Goal: Task Accomplishment & Management: Manage account settings

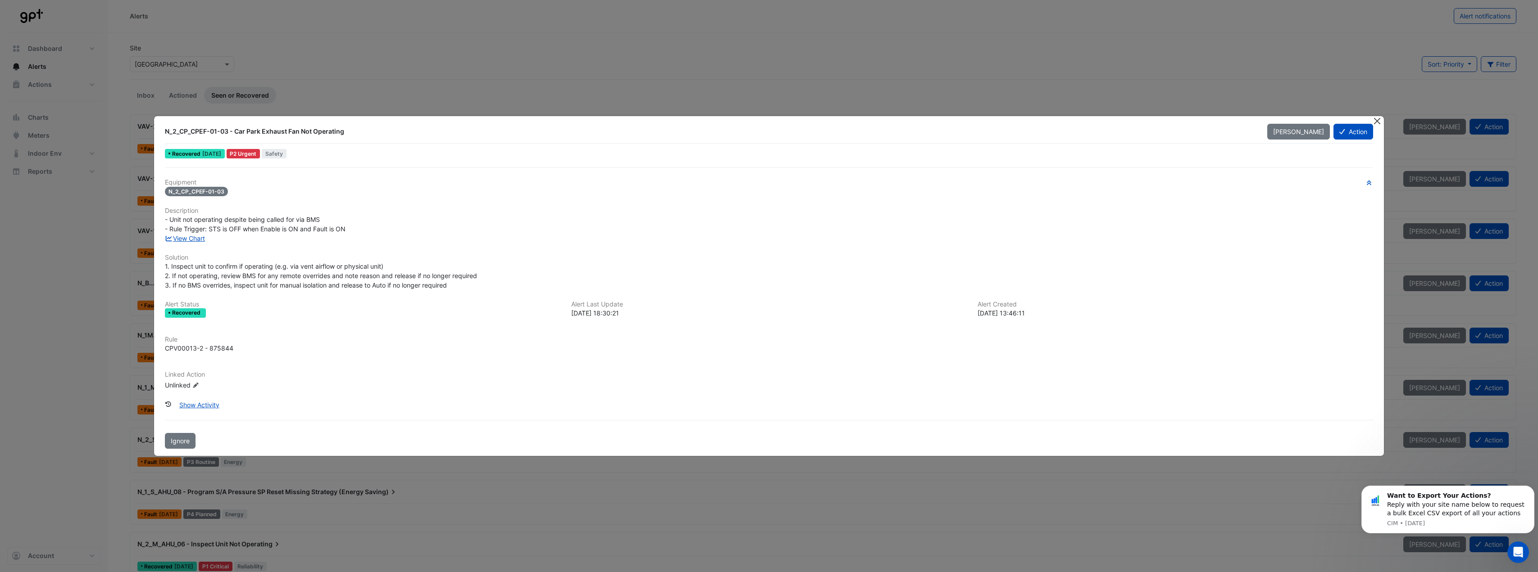
click at [1374, 120] on button "Close" at bounding box center [1376, 120] width 9 height 9
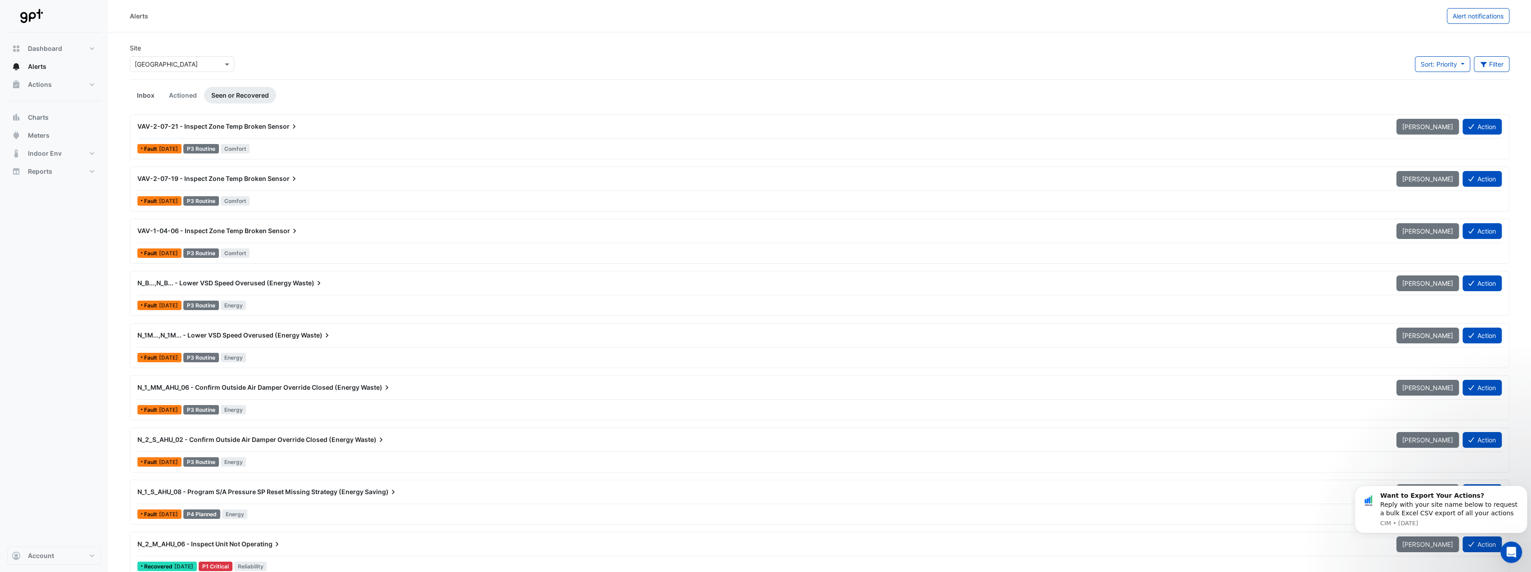
click at [149, 91] on link "Inbox" at bounding box center [146, 95] width 32 height 17
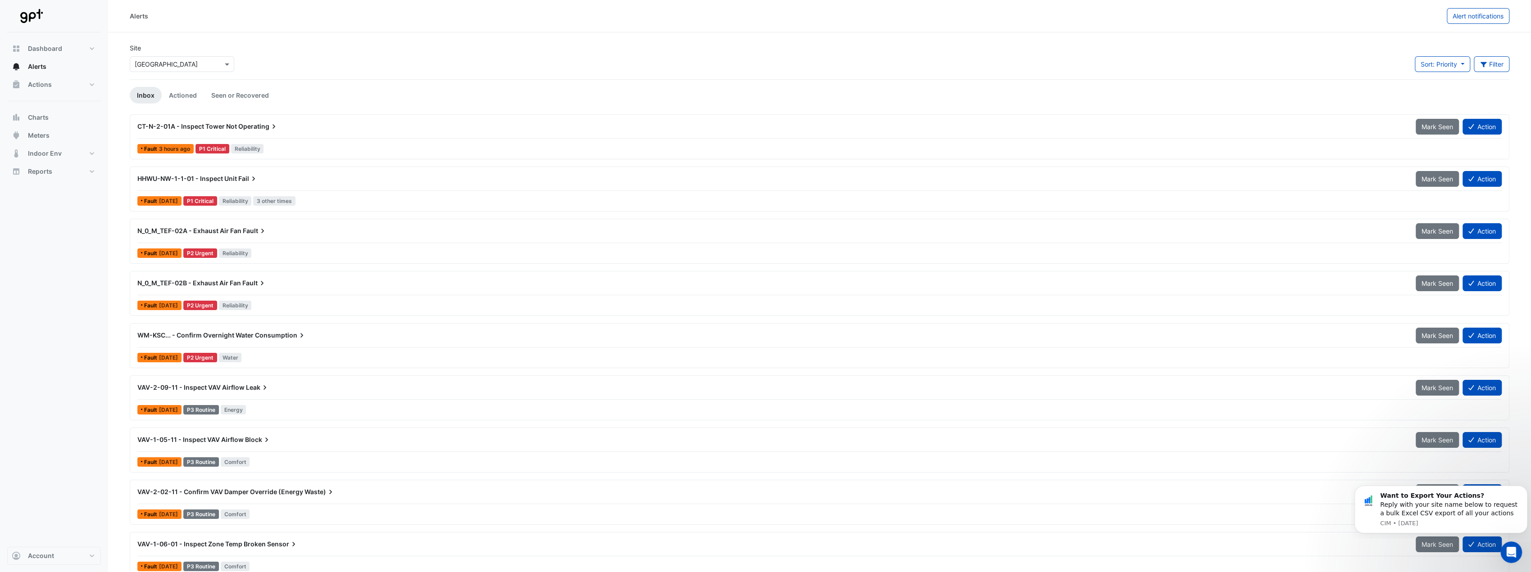
click at [330, 128] on div "CT-N-2-01A - Inspect Tower Not Operating" at bounding box center [770, 126] width 1267 height 9
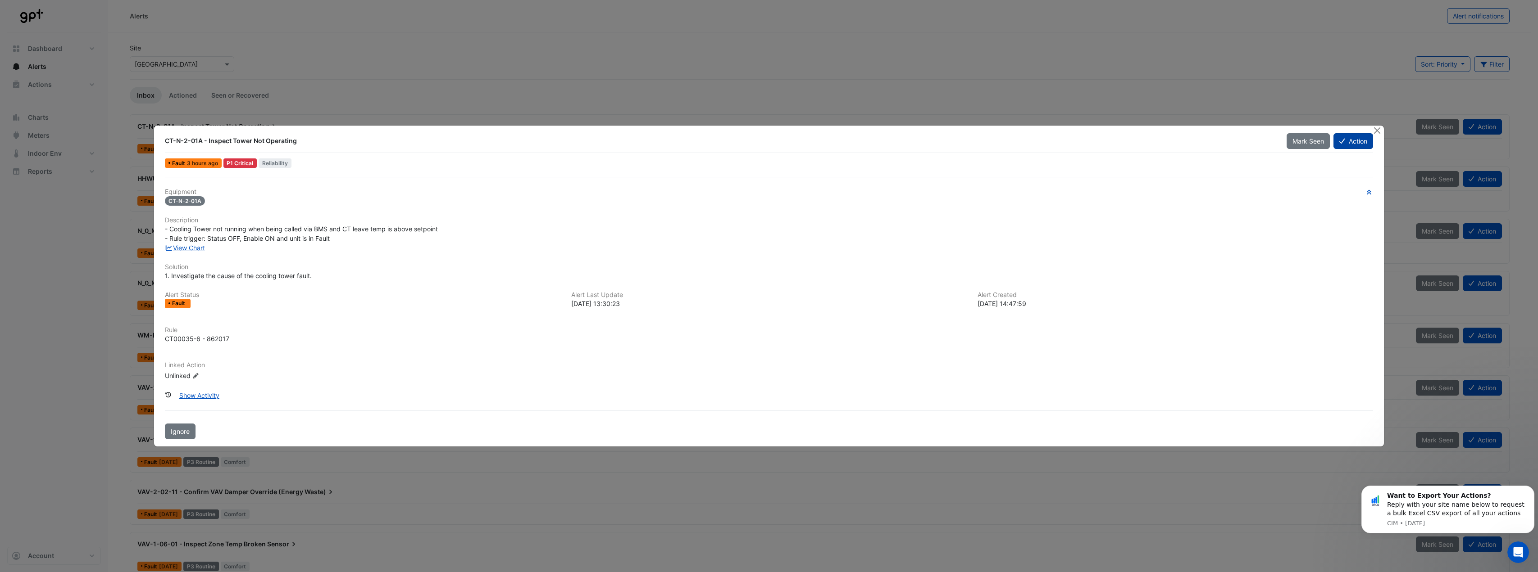
click at [1357, 138] on button "Action" at bounding box center [1352, 141] width 39 height 16
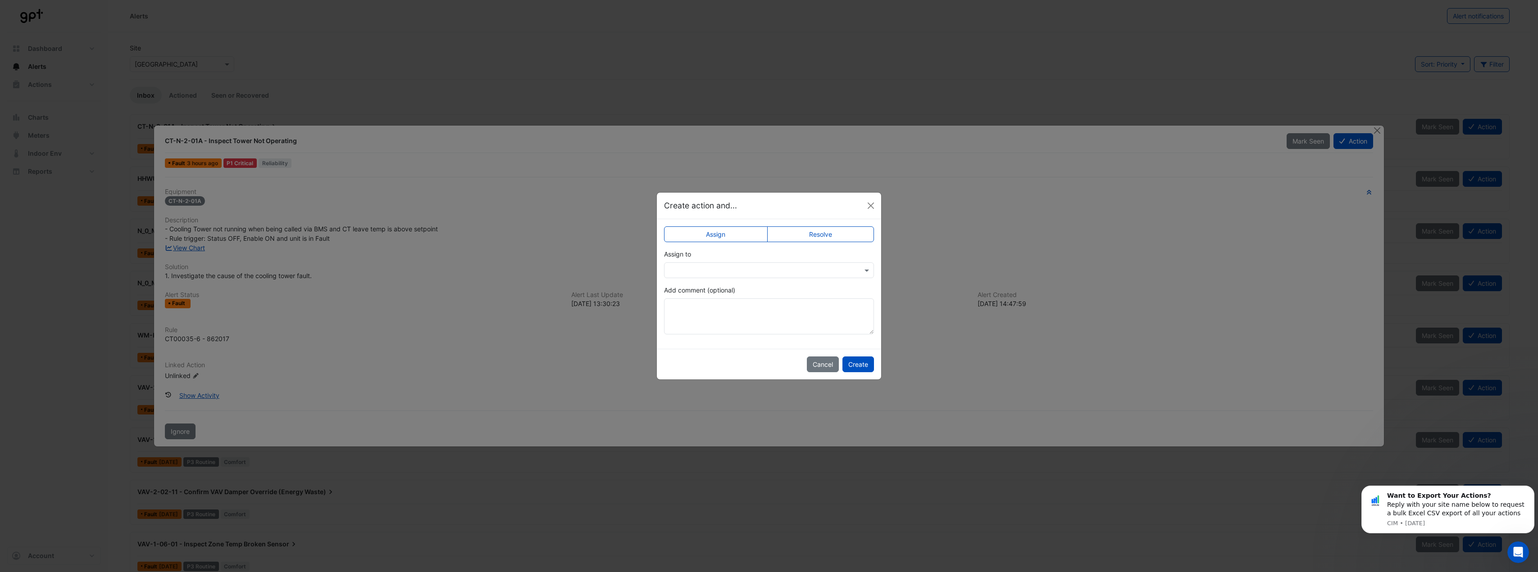
click at [782, 266] on input "text" at bounding box center [760, 270] width 182 height 9
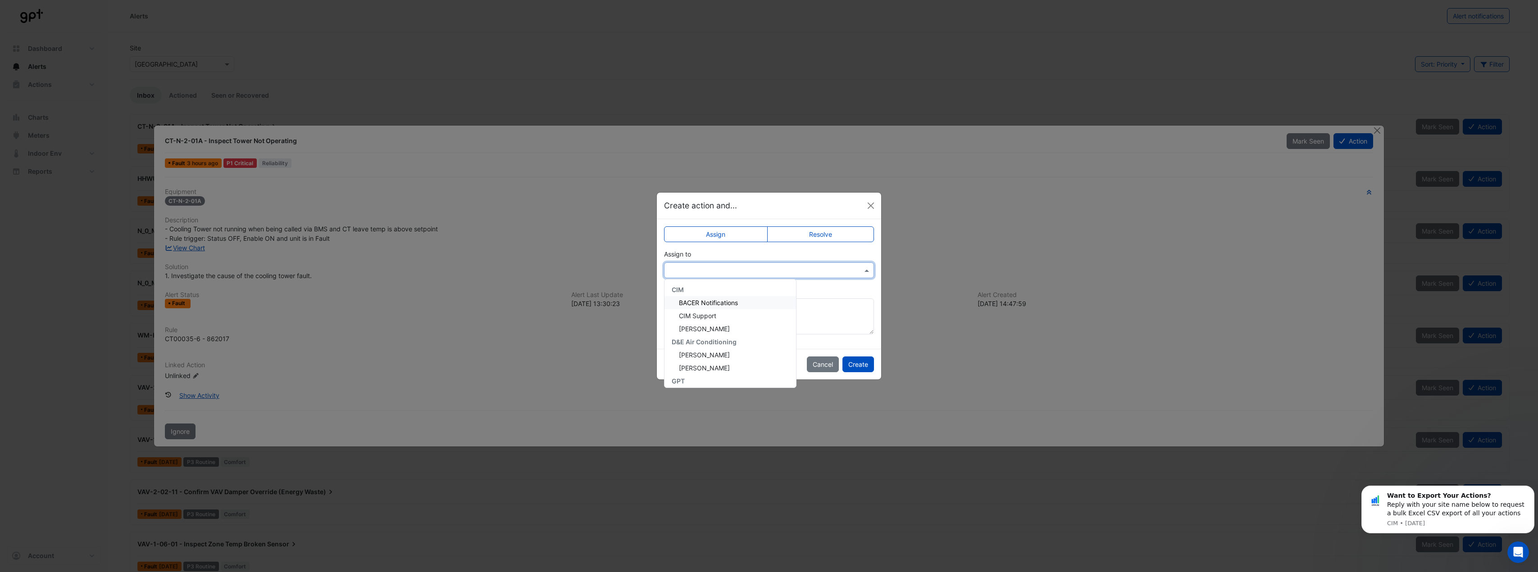
click at [802, 240] on label "Resolve" at bounding box center [820, 235] width 107 height 16
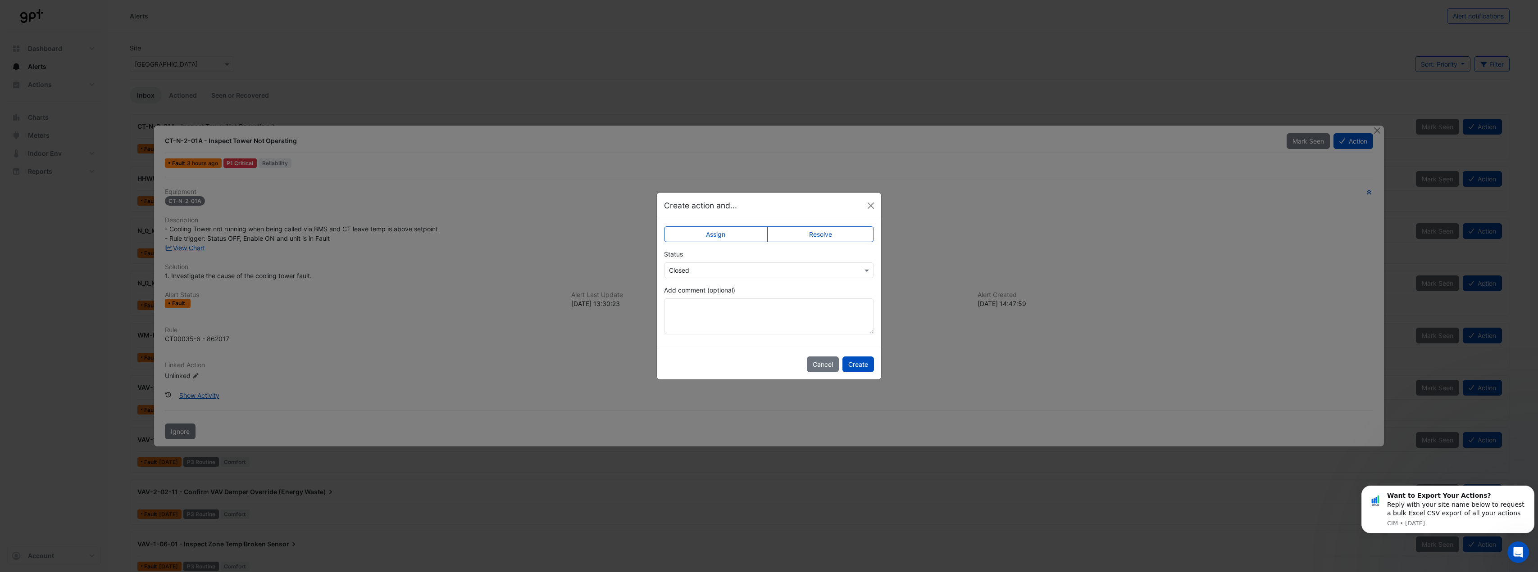
click at [790, 267] on input "text" at bounding box center [760, 270] width 182 height 9
click at [769, 273] on input "text" at bounding box center [760, 270] width 182 height 9
click at [763, 309] on textarea "Add comment (optional)" at bounding box center [769, 317] width 210 height 36
type textarea "**********"
click at [873, 370] on button "Create" at bounding box center [858, 365] width 32 height 16
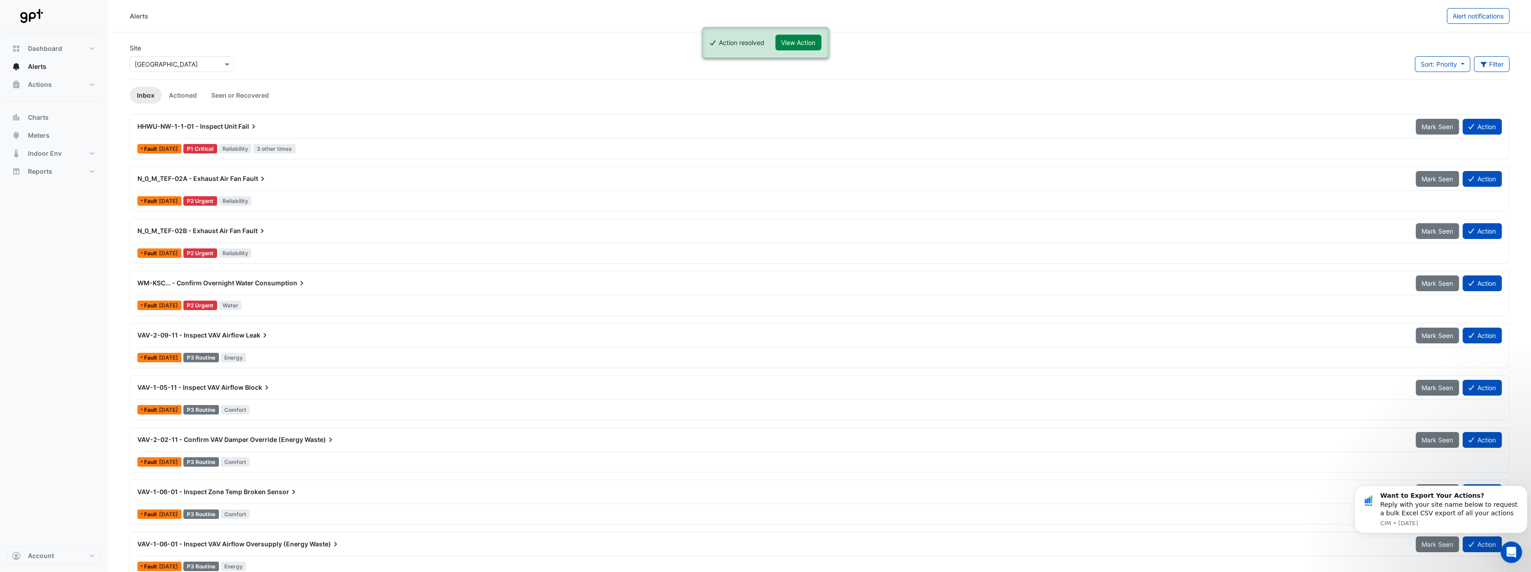
click at [339, 136] on div "HHWU-NW-1-1-01 - Inspect Unit Fail Mark Seen Action" at bounding box center [819, 128] width 1364 height 20
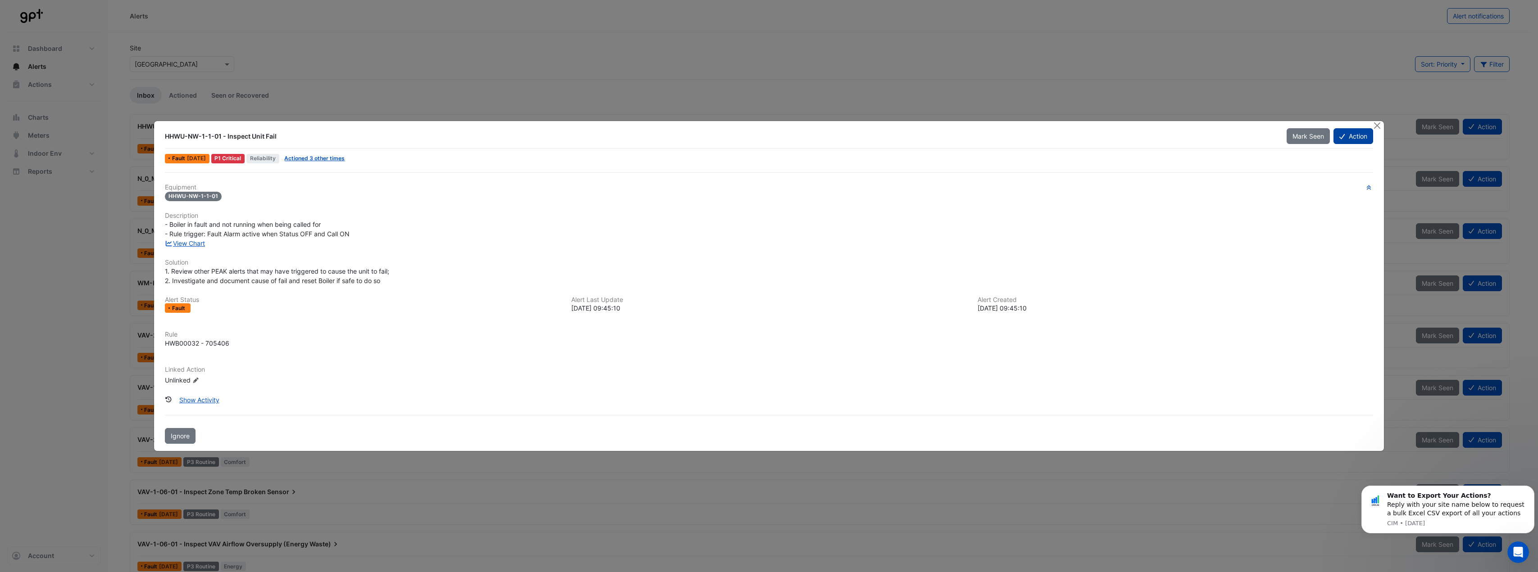
click at [1345, 138] on button "Action" at bounding box center [1352, 136] width 39 height 16
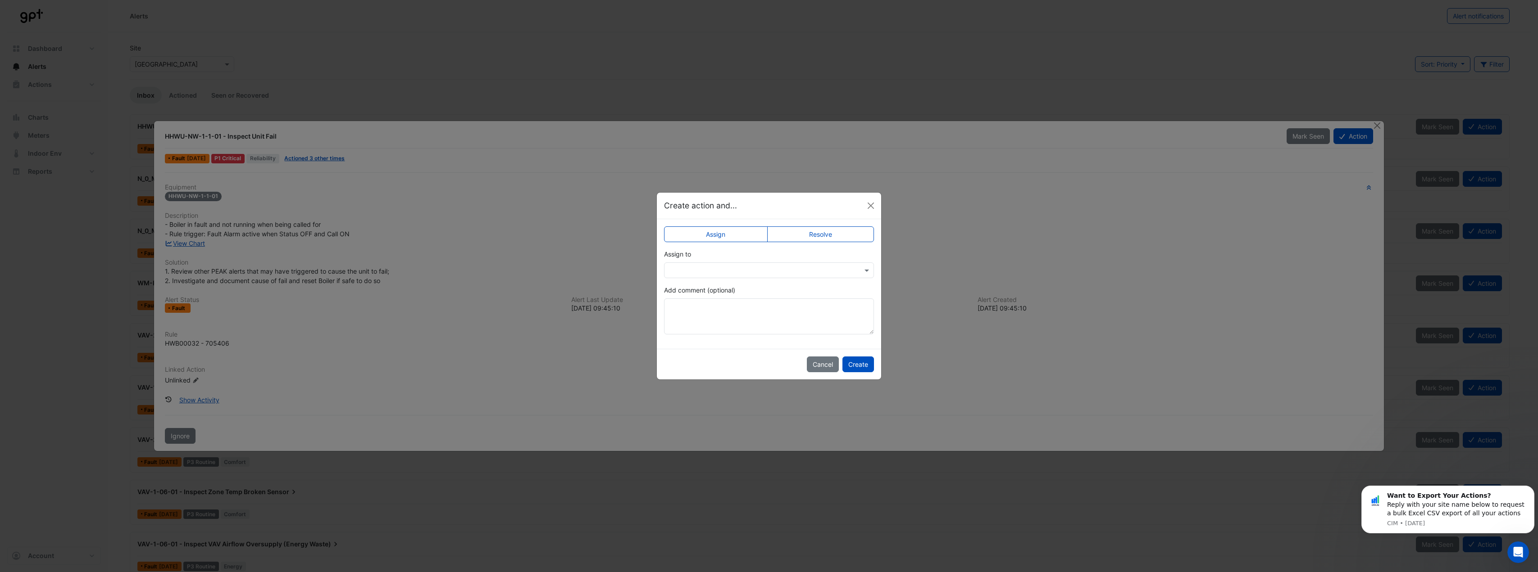
click at [794, 236] on label "Resolve" at bounding box center [820, 235] width 107 height 16
click at [743, 269] on input "text" at bounding box center [760, 270] width 182 height 9
click at [681, 306] on span "Not Doing" at bounding box center [686, 303] width 30 height 8
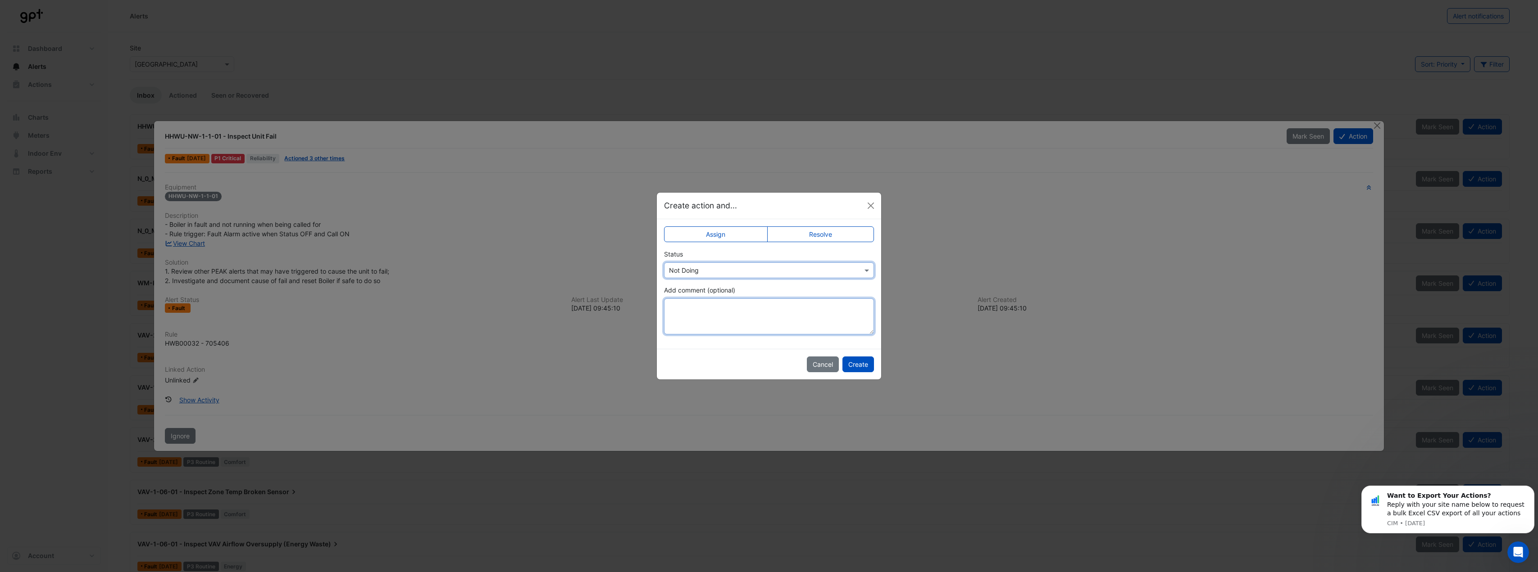
click at [734, 308] on textarea "Add comment (optional)" at bounding box center [769, 317] width 210 height 36
click at [737, 308] on textarea "********" at bounding box center [769, 317] width 210 height 36
type textarea "********"
click at [866, 363] on button "Create" at bounding box center [858, 365] width 32 height 16
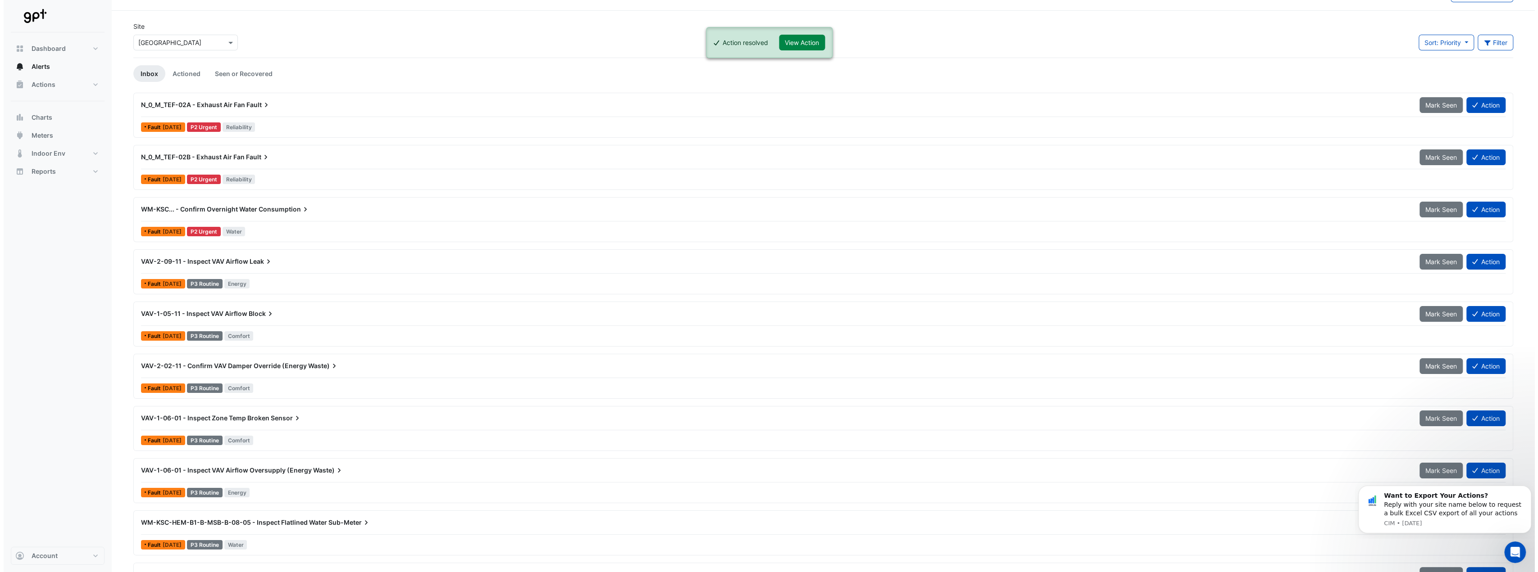
scroll to position [45, 0]
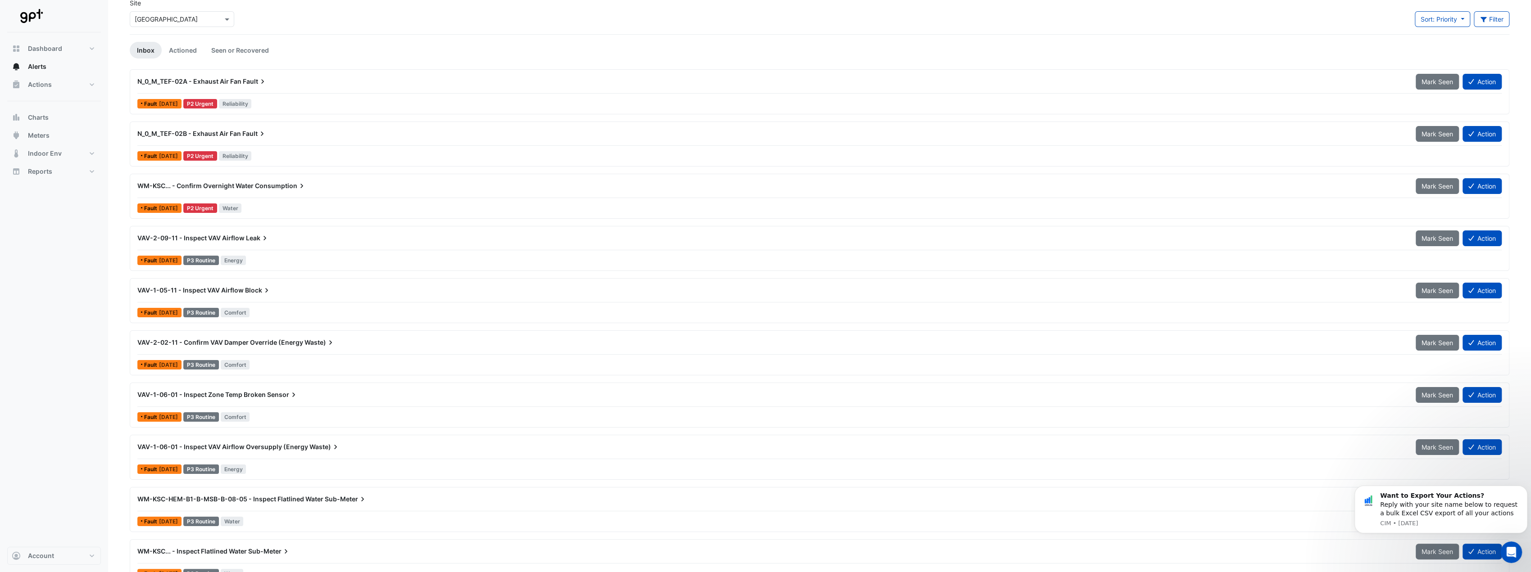
click at [371, 186] on div "WM-KSC... - Confirm Overnight Water Consumption" at bounding box center [770, 185] width 1267 height 9
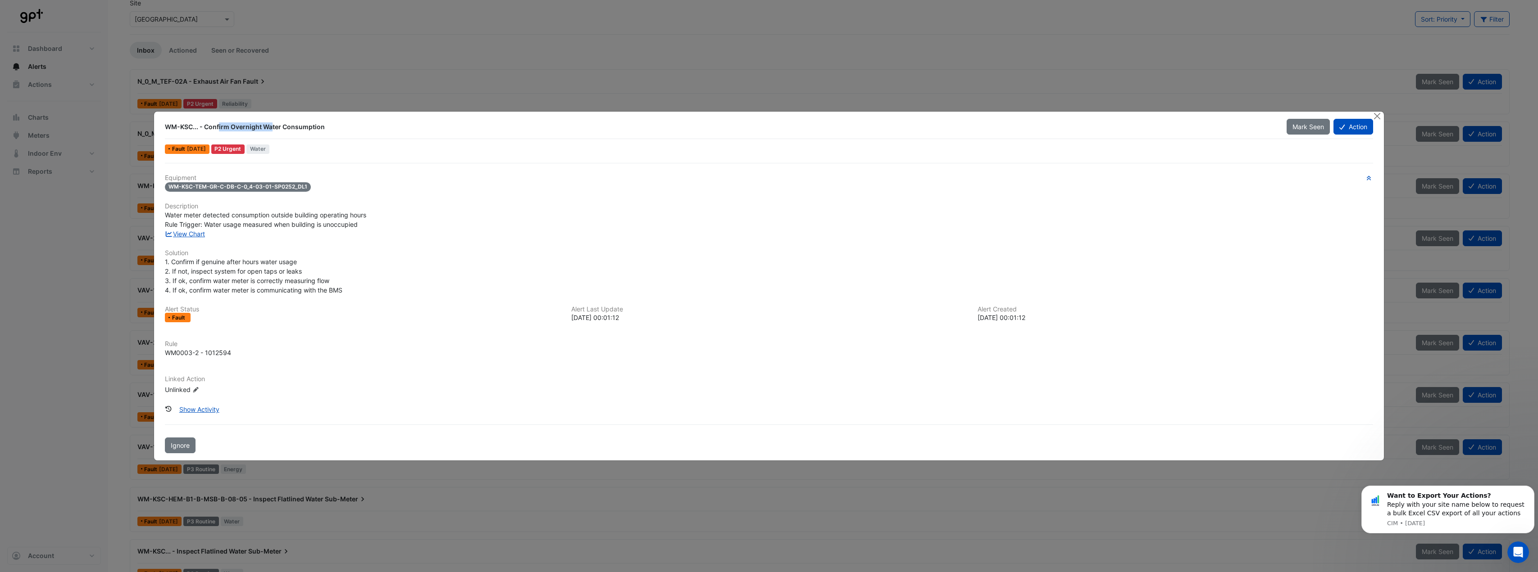
drag, startPoint x: 179, startPoint y: 127, endPoint x: 232, endPoint y: 125, distance: 53.2
click at [230, 125] on div "WM-KSC... - Confirm Overnight Water Consumption" at bounding box center [720, 127] width 1111 height 9
click at [358, 255] on h6 "Solution" at bounding box center [768, 254] width 1207 height 8
click at [200, 409] on button "Show Activity" at bounding box center [199, 410] width 52 height 16
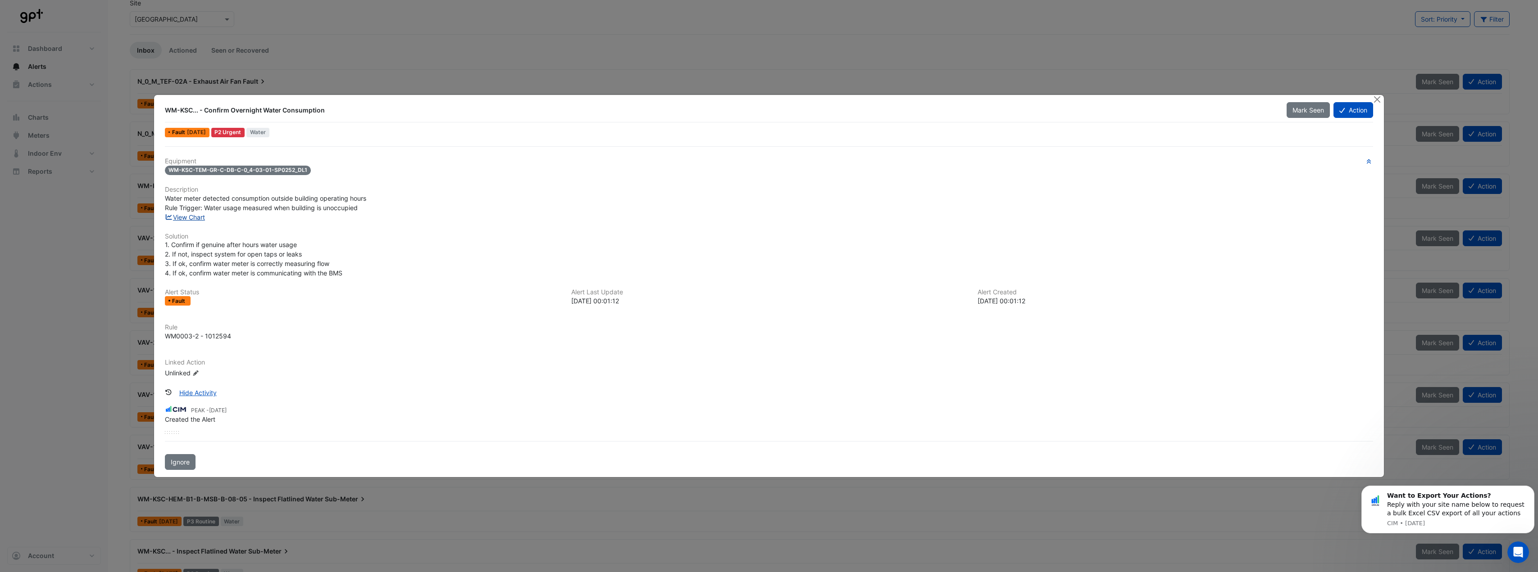
click at [195, 218] on link "View Chart" at bounding box center [185, 217] width 40 height 8
click at [291, 247] on span "1. Confirm if genuine after hours water usage 2. If not, inspect system for ope…" at bounding box center [253, 259] width 177 height 36
click at [192, 217] on link "View Chart" at bounding box center [185, 217] width 40 height 8
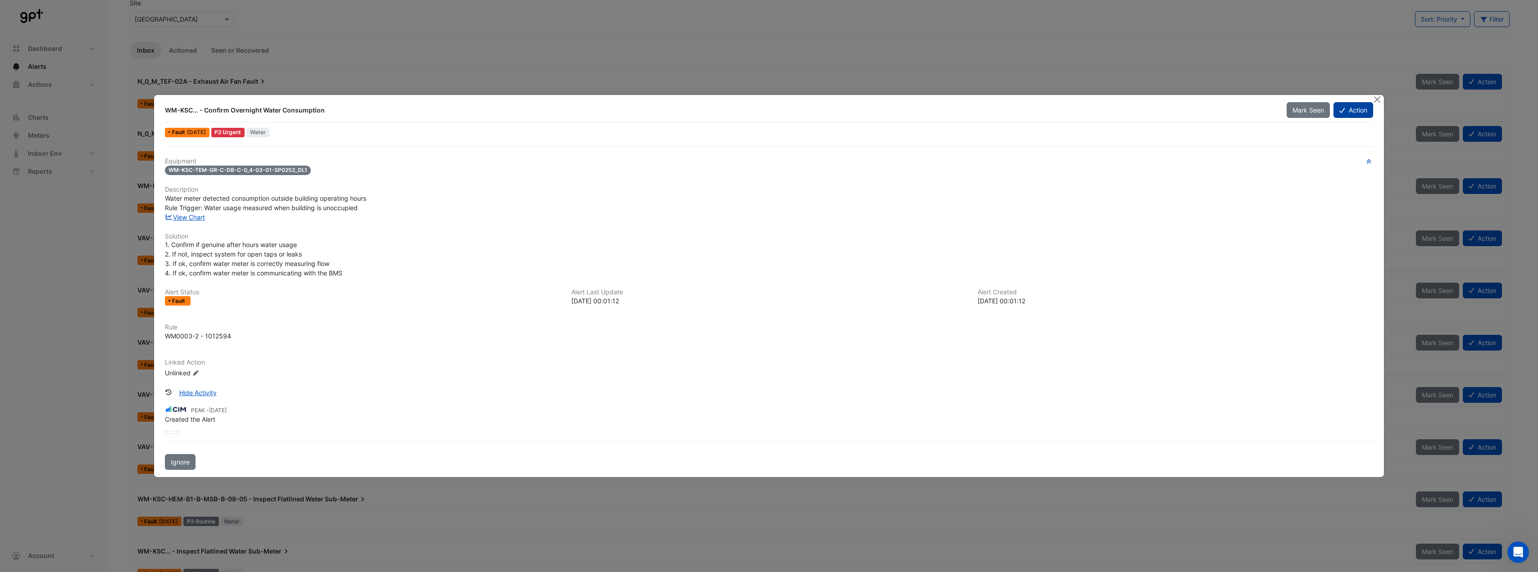
click at [1362, 112] on button "Action" at bounding box center [1352, 110] width 39 height 16
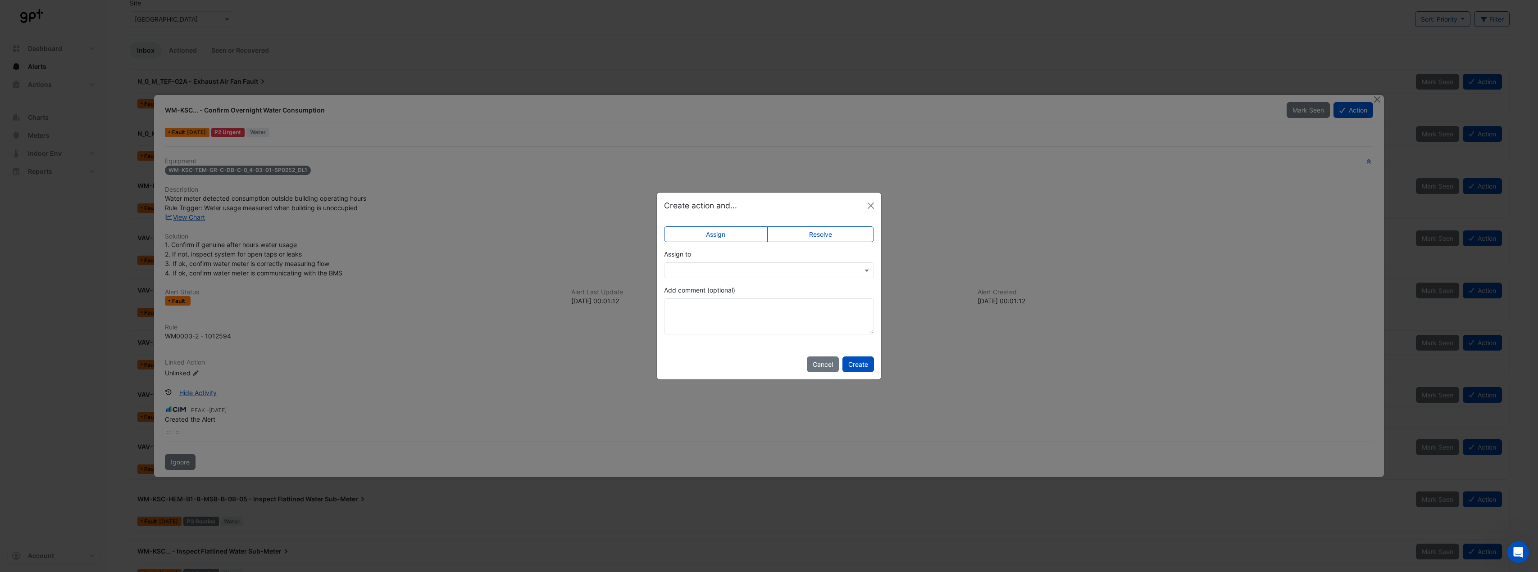
click at [720, 271] on input "text" at bounding box center [760, 270] width 182 height 9
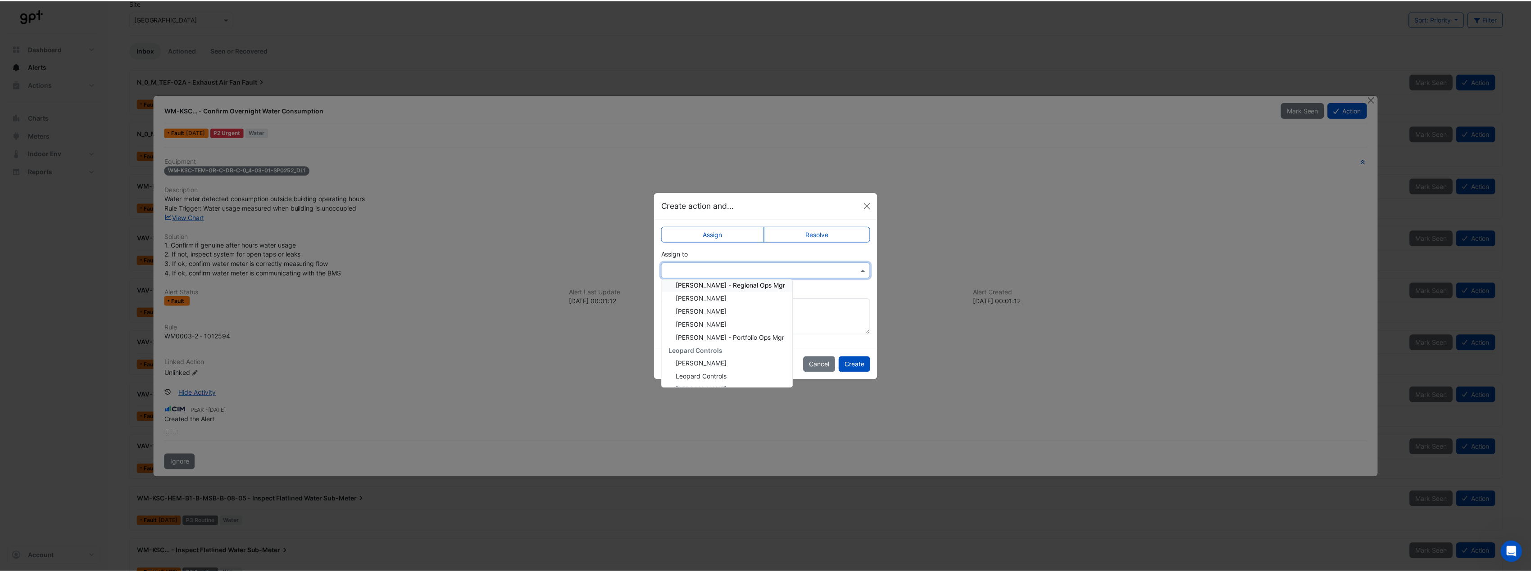
scroll to position [147, 0]
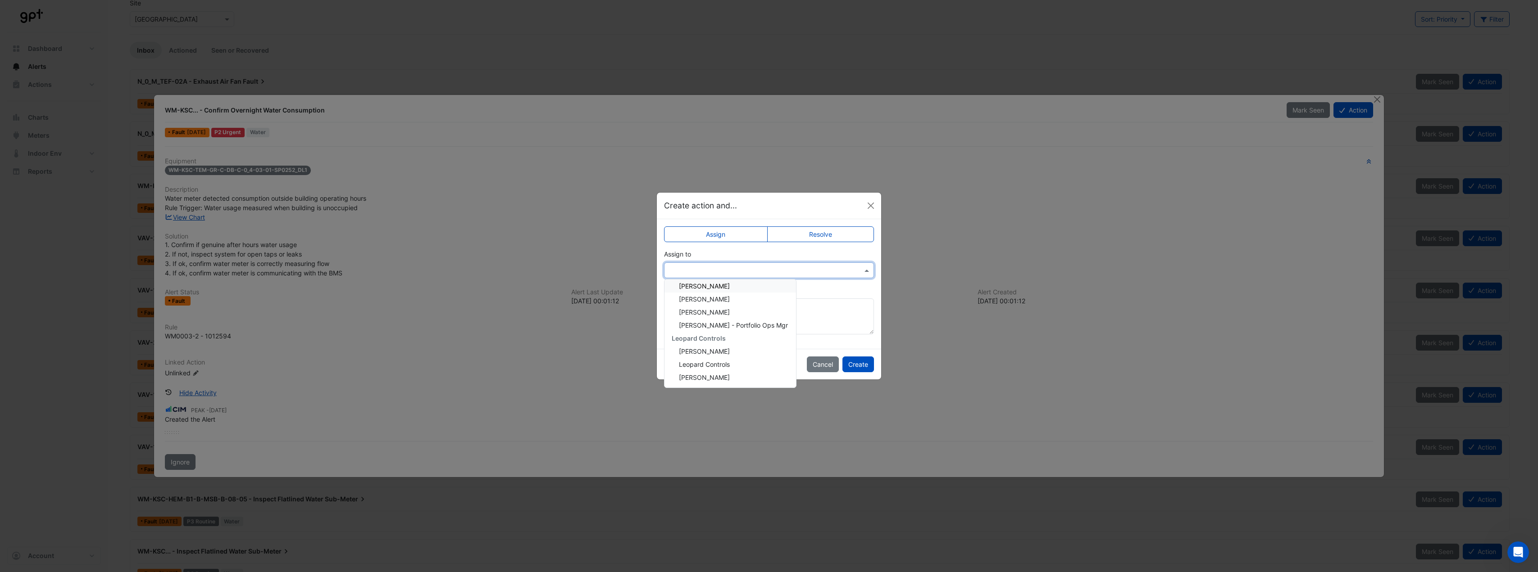
click at [815, 209] on div "Create action and..." at bounding box center [769, 206] width 224 height 27
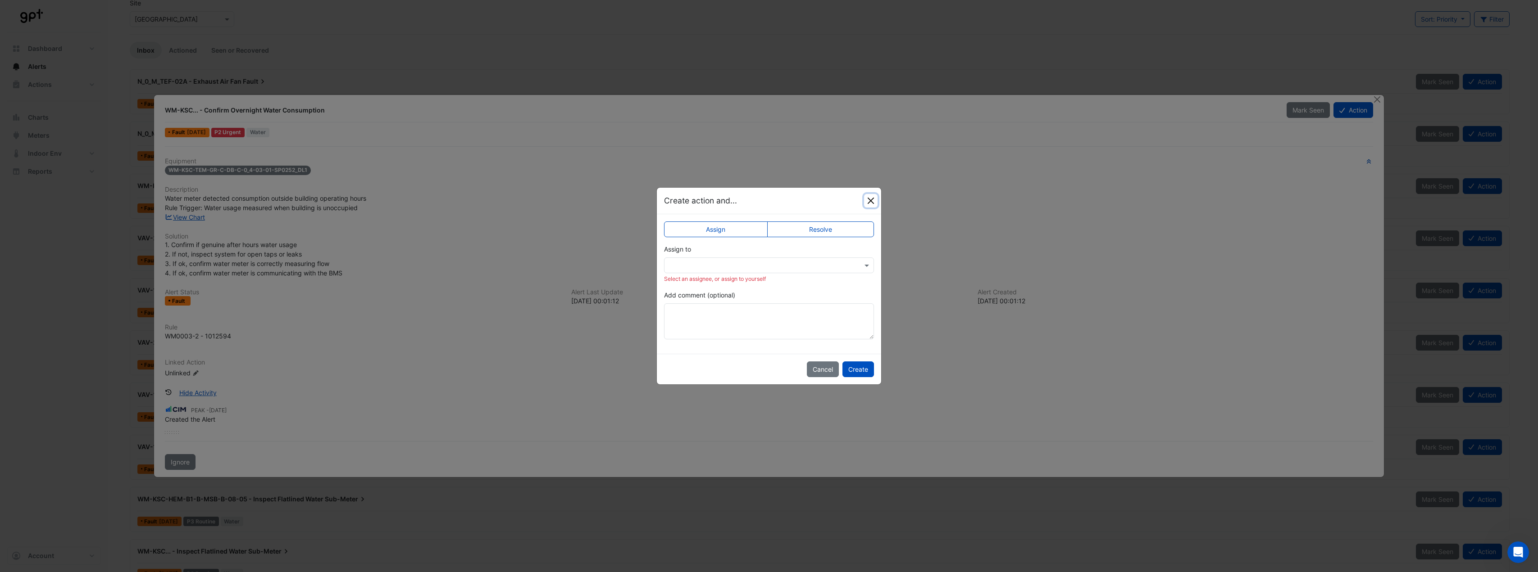
click at [872, 198] on button "Close" at bounding box center [871, 201] width 14 height 14
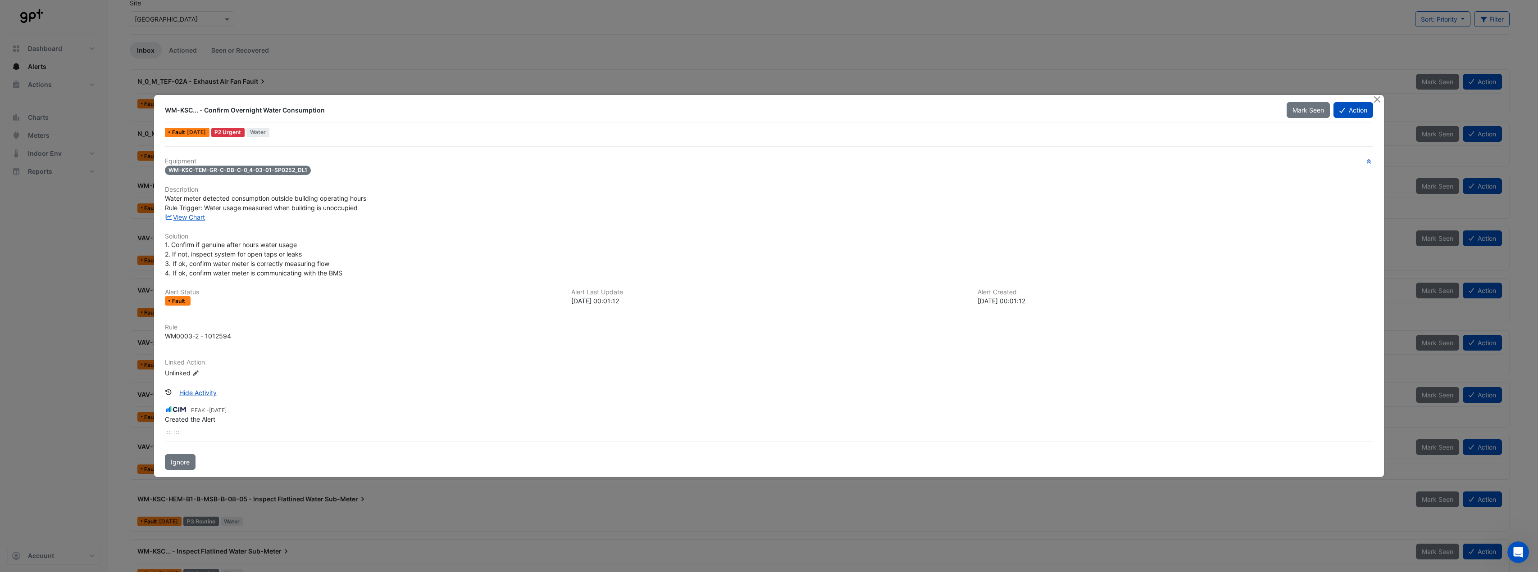
click at [1047, 48] on ngb-modal-window "WM-KSC... - Confirm Overnight Water Consumption Mark Seen Action Fault 1 week a…" at bounding box center [769, 286] width 1538 height 572
click at [1375, 99] on button "Close" at bounding box center [1376, 99] width 9 height 9
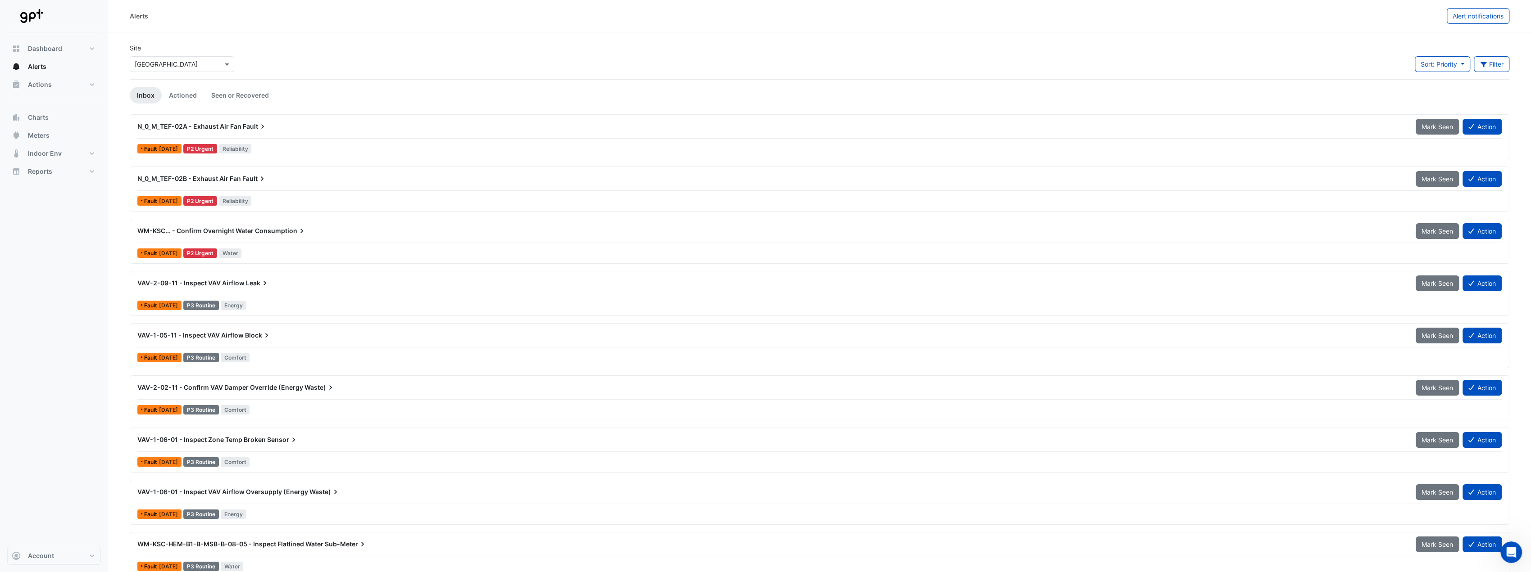
drag, startPoint x: 927, startPoint y: 326, endPoint x: 912, endPoint y: 118, distance: 209.1
click at [288, 182] on div "N_0_M_TEF-02B - Exhaust Air Fan Fault" at bounding box center [770, 178] width 1267 height 9
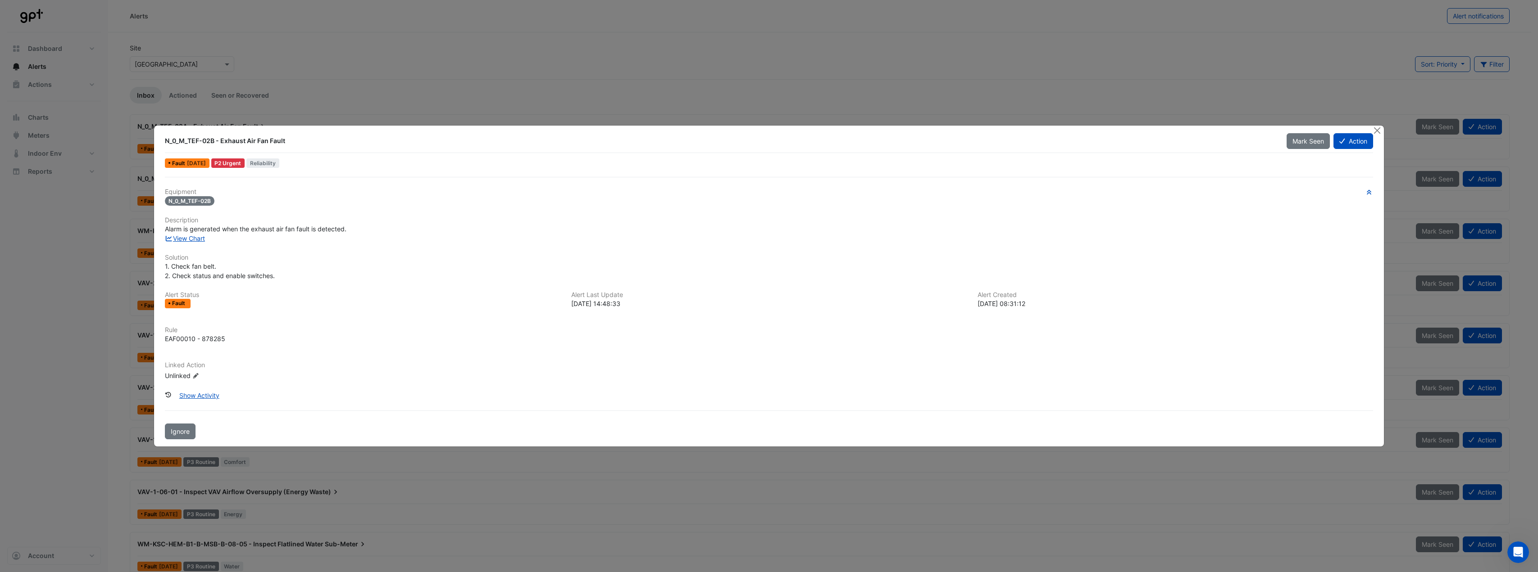
drag, startPoint x: 165, startPoint y: 140, endPoint x: 260, endPoint y: 139, distance: 95.0
click at [251, 136] on div "N_0_M_TEF-02B - Exhaust Air Fan Fault" at bounding box center [719, 141] width 1121 height 16
click at [1369, 146] on button "Action" at bounding box center [1352, 141] width 39 height 16
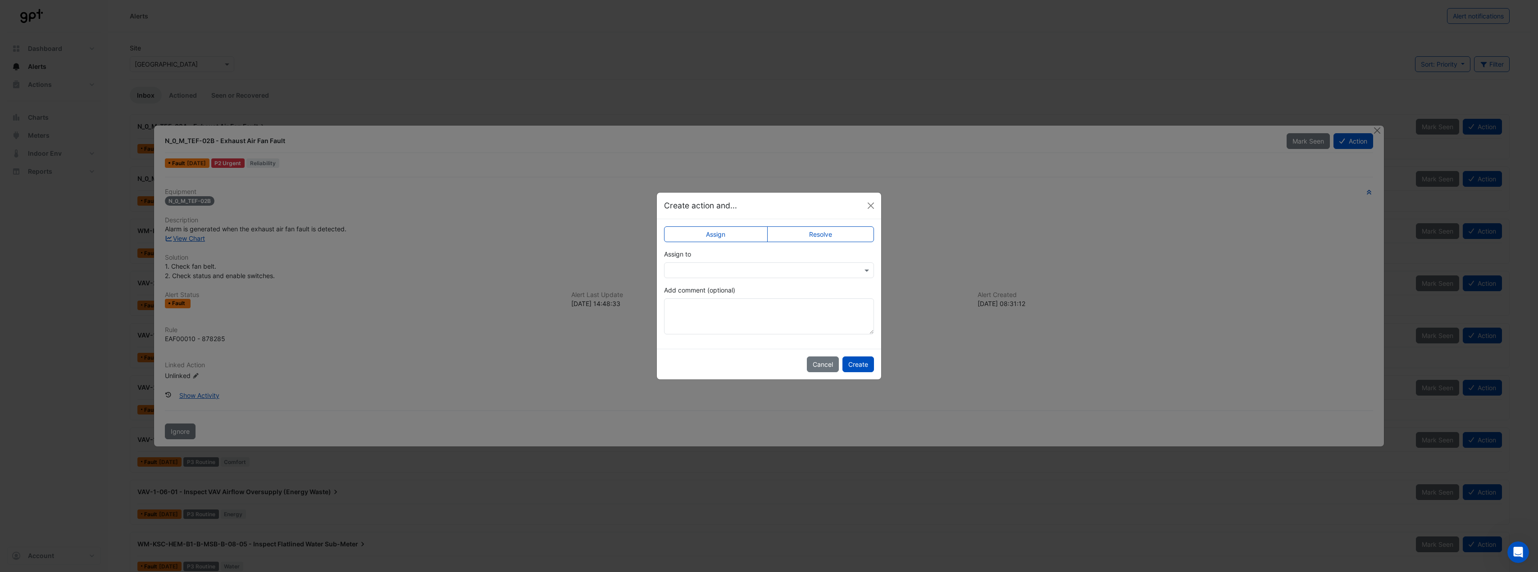
click at [753, 268] on input "text" at bounding box center [760, 270] width 182 height 9
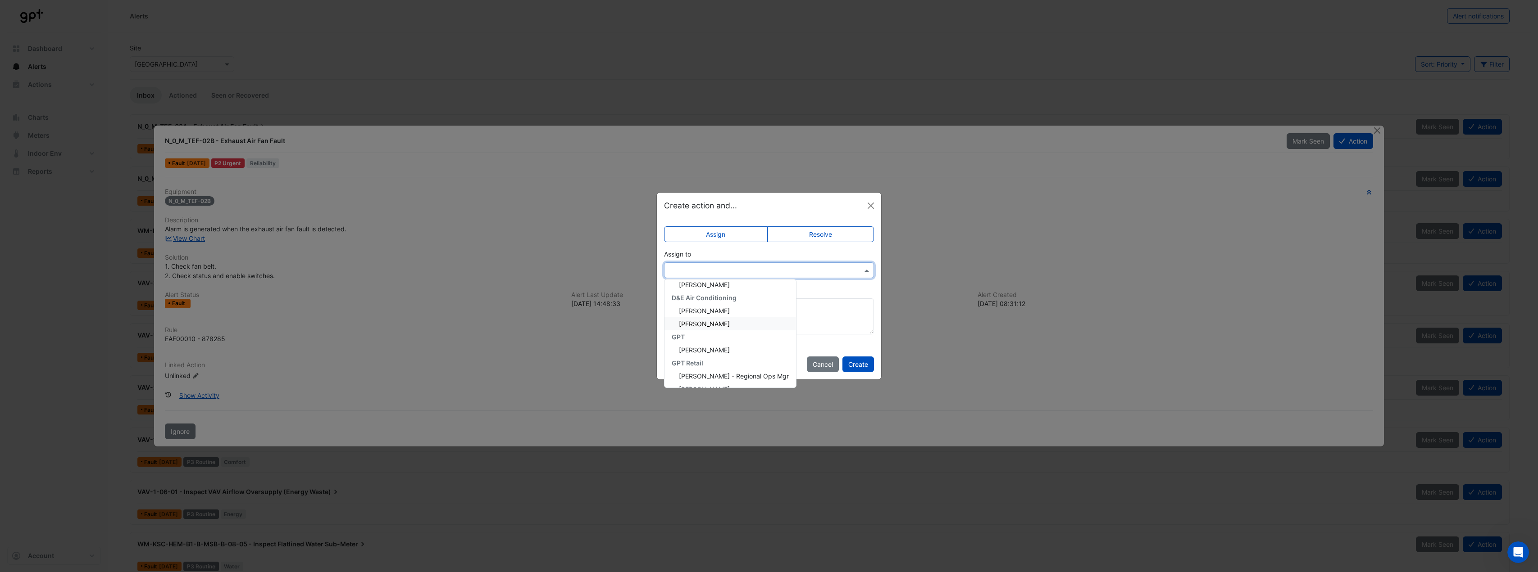
scroll to position [45, 0]
click at [726, 314] on div "George Rogers" at bounding box center [730, 310] width 132 height 13
click at [858, 364] on button "Create" at bounding box center [858, 365] width 32 height 16
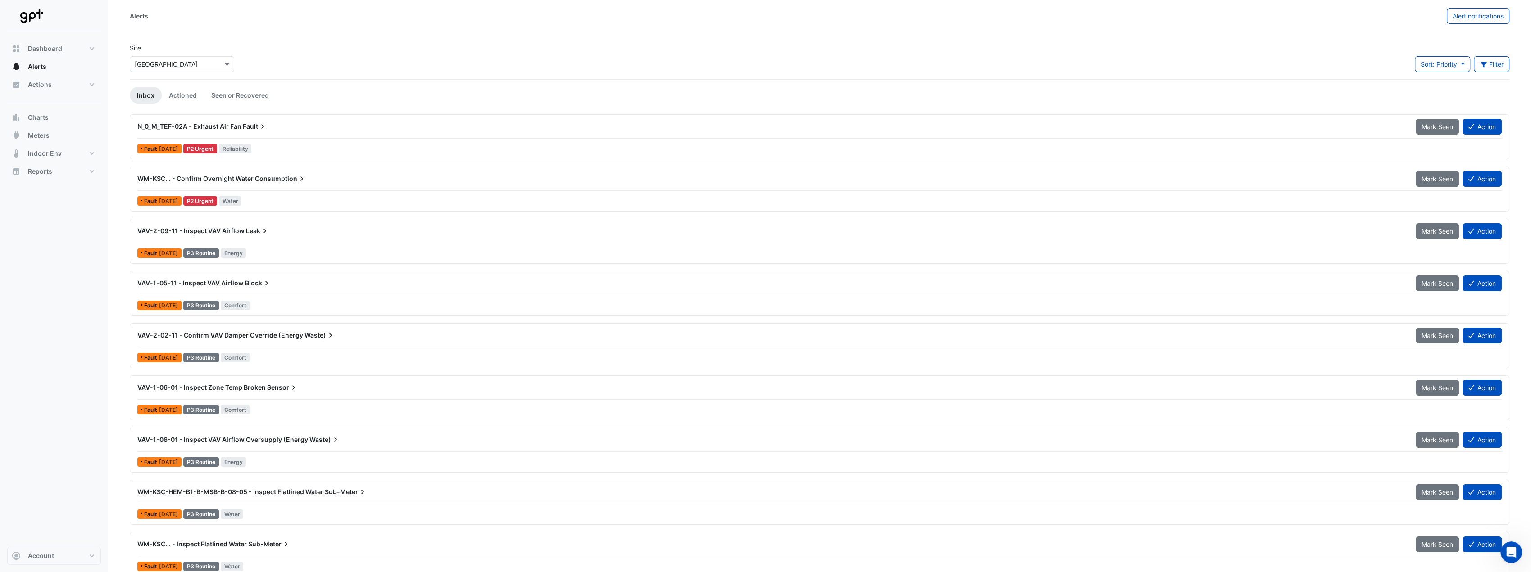
click at [286, 133] on div "N_0_M_TEF-02A - Exhaust Air Fan Fault" at bounding box center [771, 126] width 1278 height 16
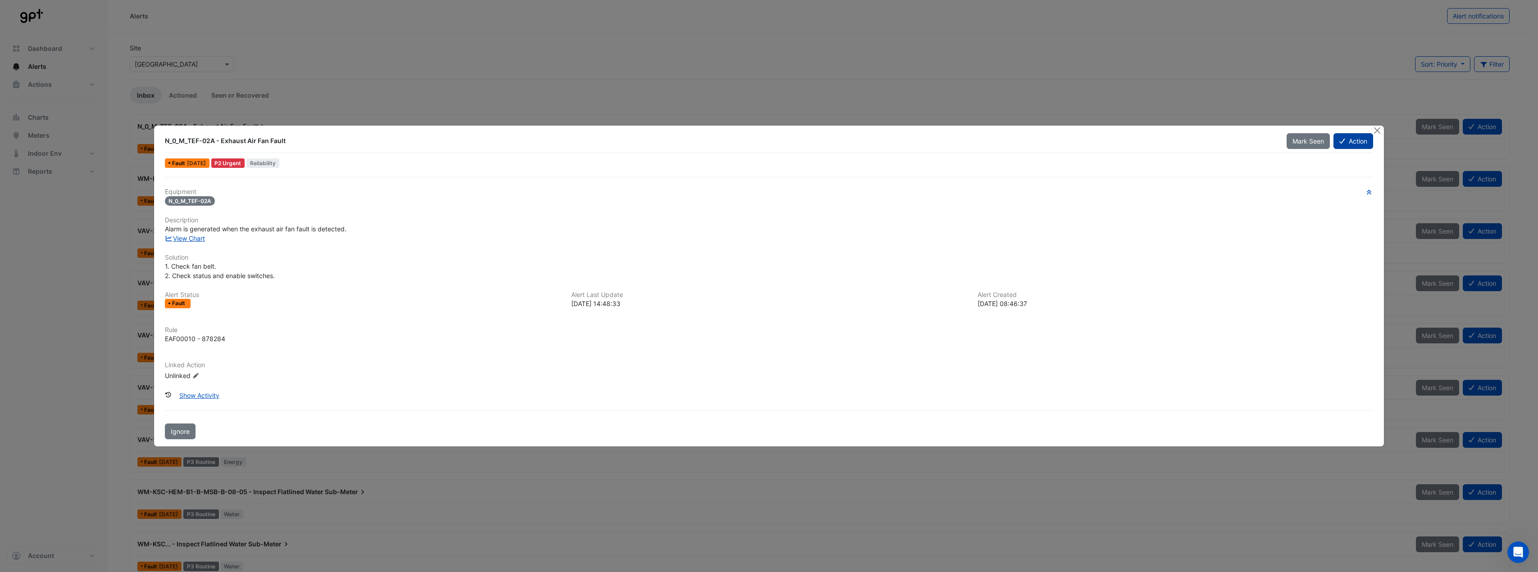
click at [1346, 142] on button "Action" at bounding box center [1352, 141] width 39 height 16
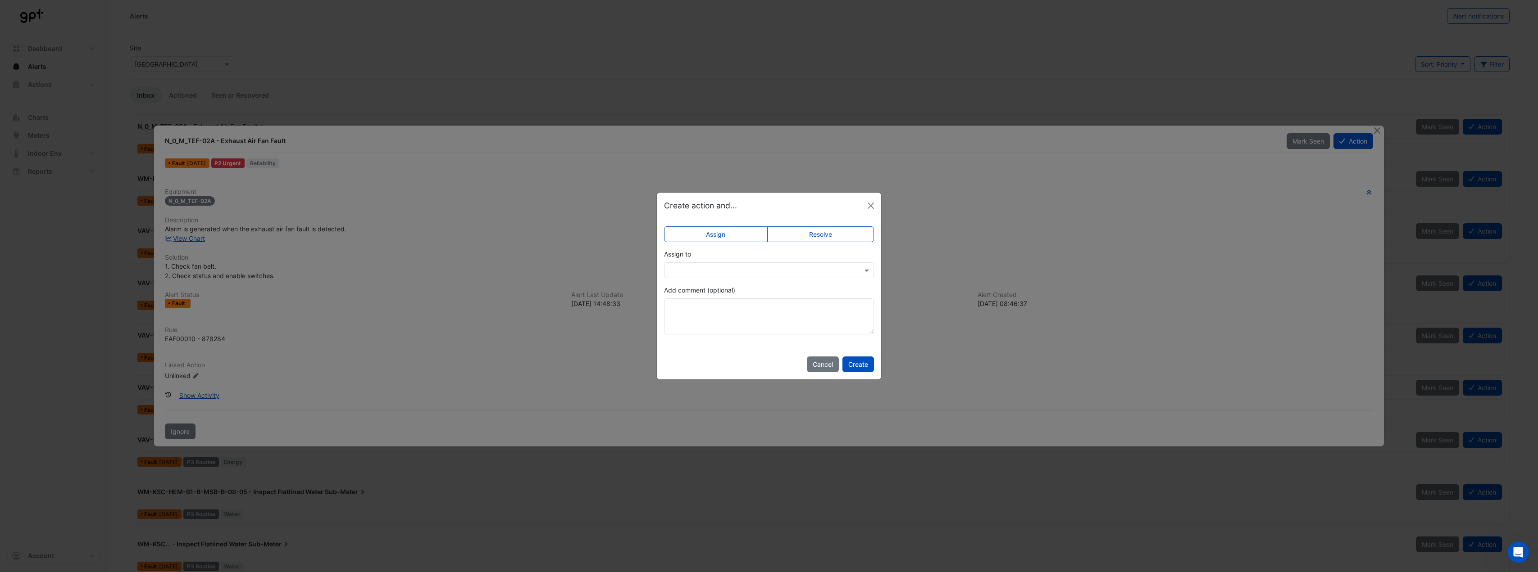
click at [812, 273] on input "text" at bounding box center [760, 270] width 182 height 9
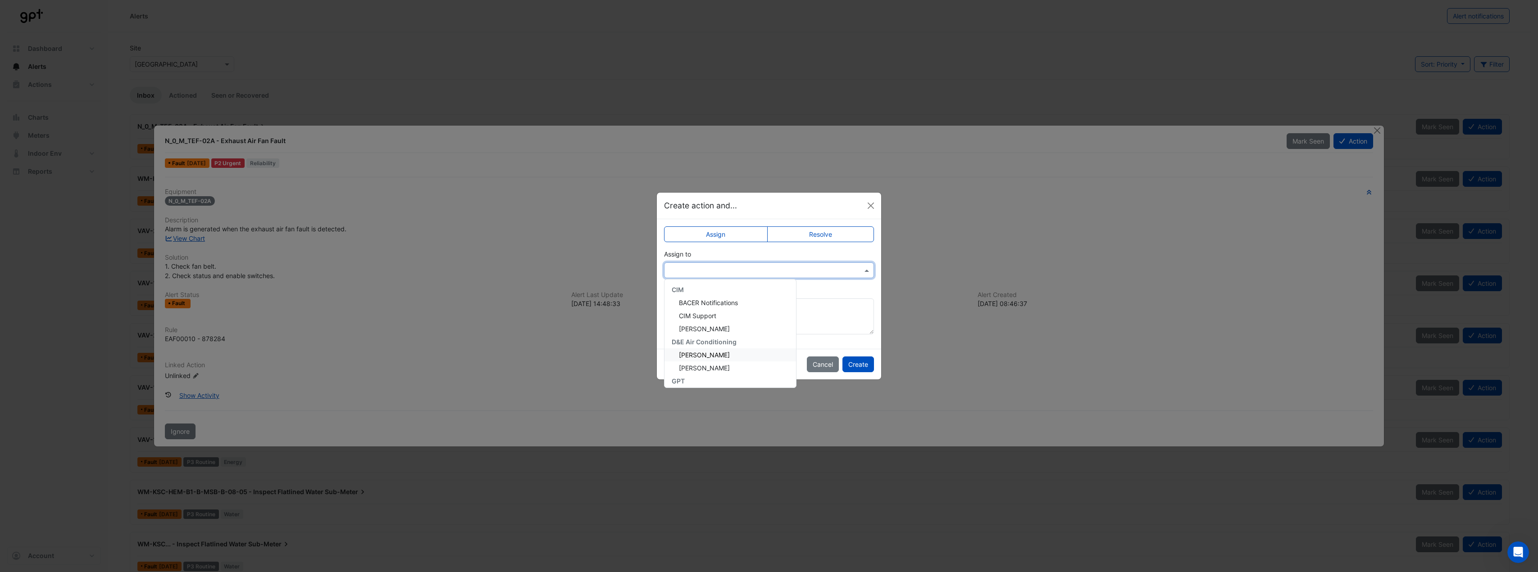
click at [716, 356] on span "George Rogers" at bounding box center [704, 355] width 51 height 8
click at [858, 368] on button "Create" at bounding box center [858, 365] width 32 height 16
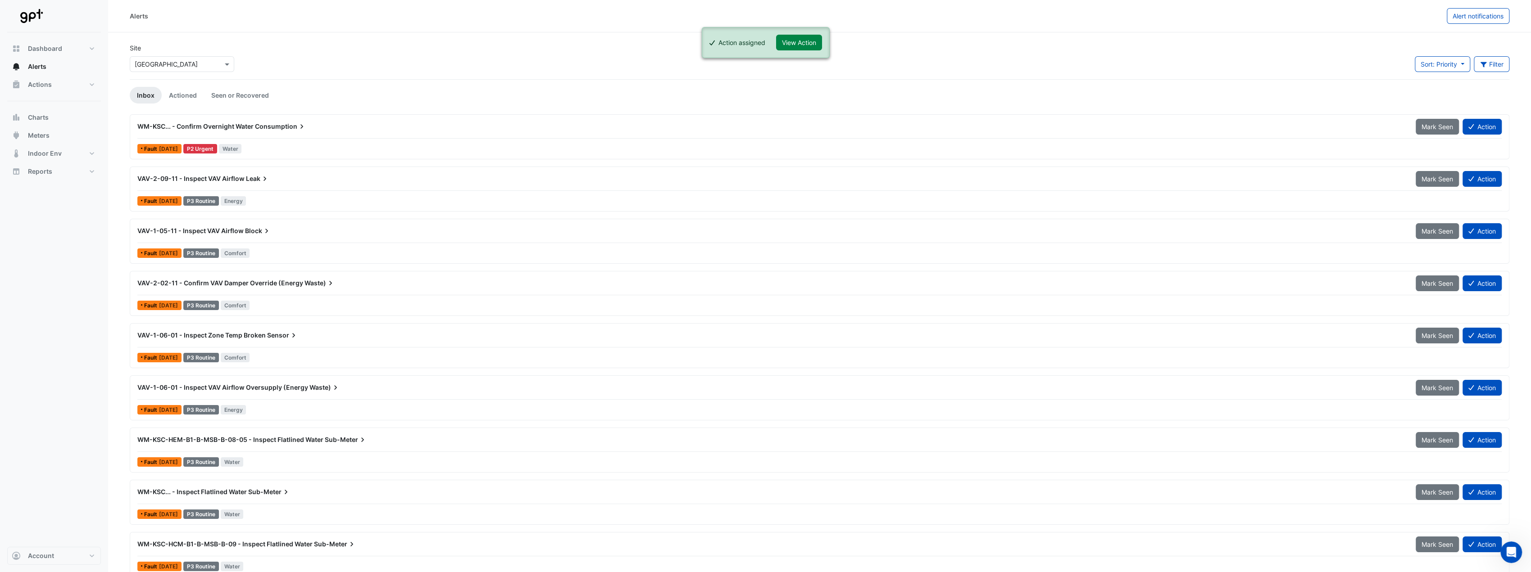
click at [278, 116] on div "WM-KSC... - Confirm Overnight Water Consumption Mark Seen Action Fault 1 week a…" at bounding box center [819, 136] width 1379 height 45
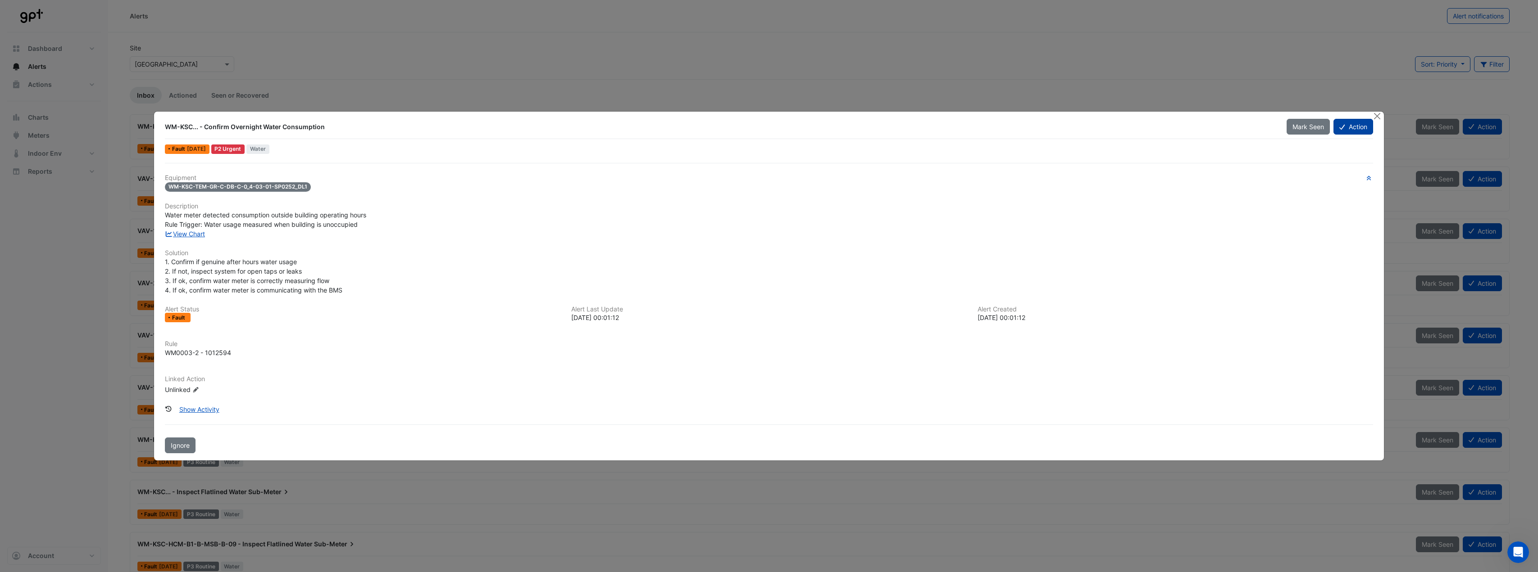
click at [1340, 127] on icon at bounding box center [1341, 127] width 5 height 6
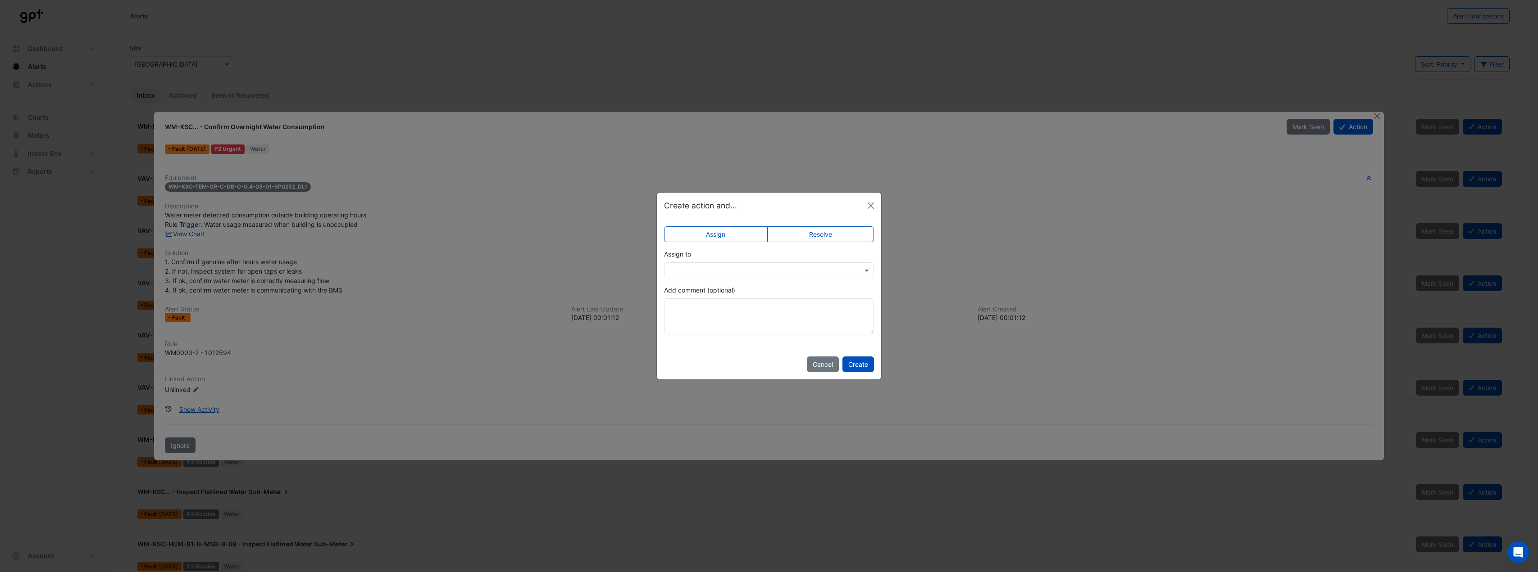
click at [698, 269] on input "text" at bounding box center [760, 270] width 182 height 9
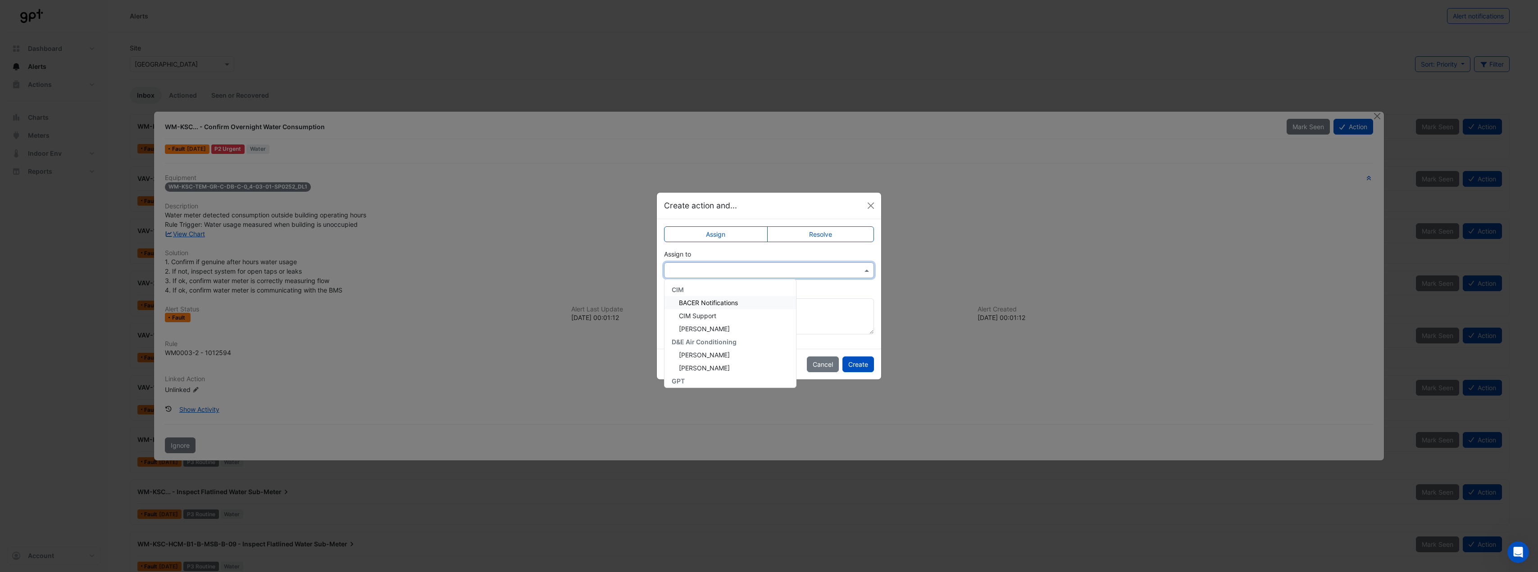
click at [721, 262] on div "Assign to CIM BACER Notifications CIM Support Ritvick Mohan D&E Air Conditionin…" at bounding box center [769, 264] width 210 height 29
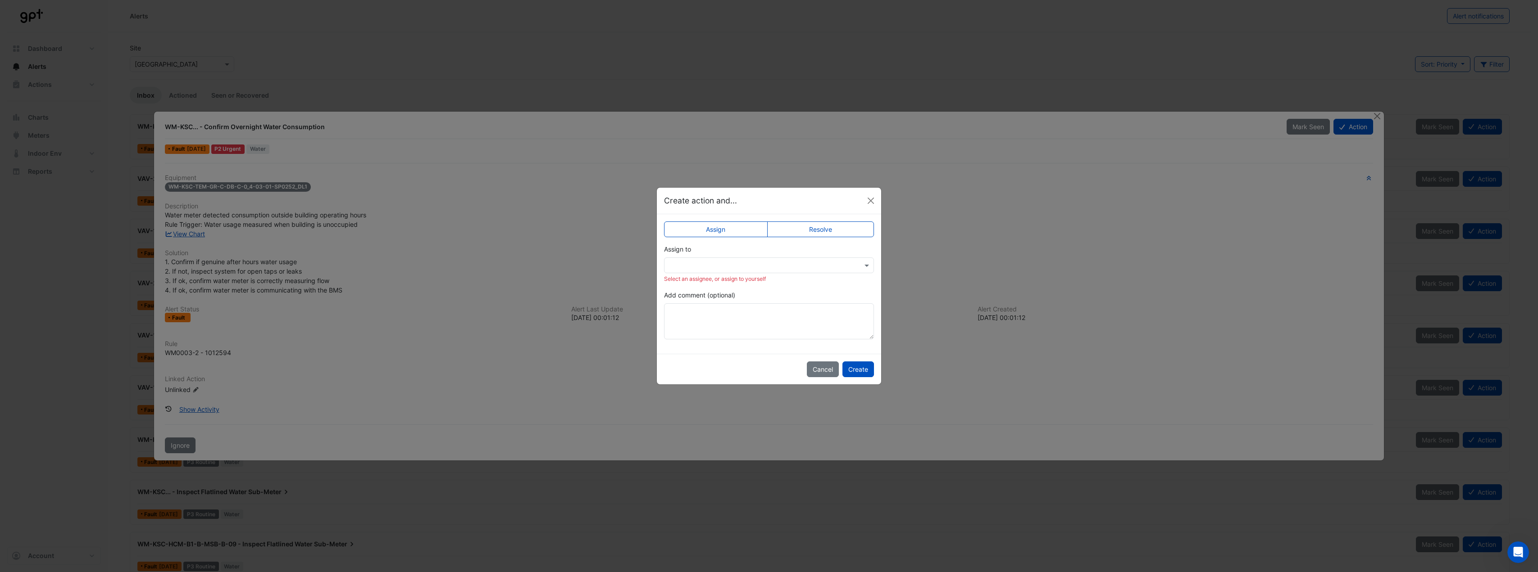
click at [789, 229] on label "Resolve" at bounding box center [820, 230] width 107 height 16
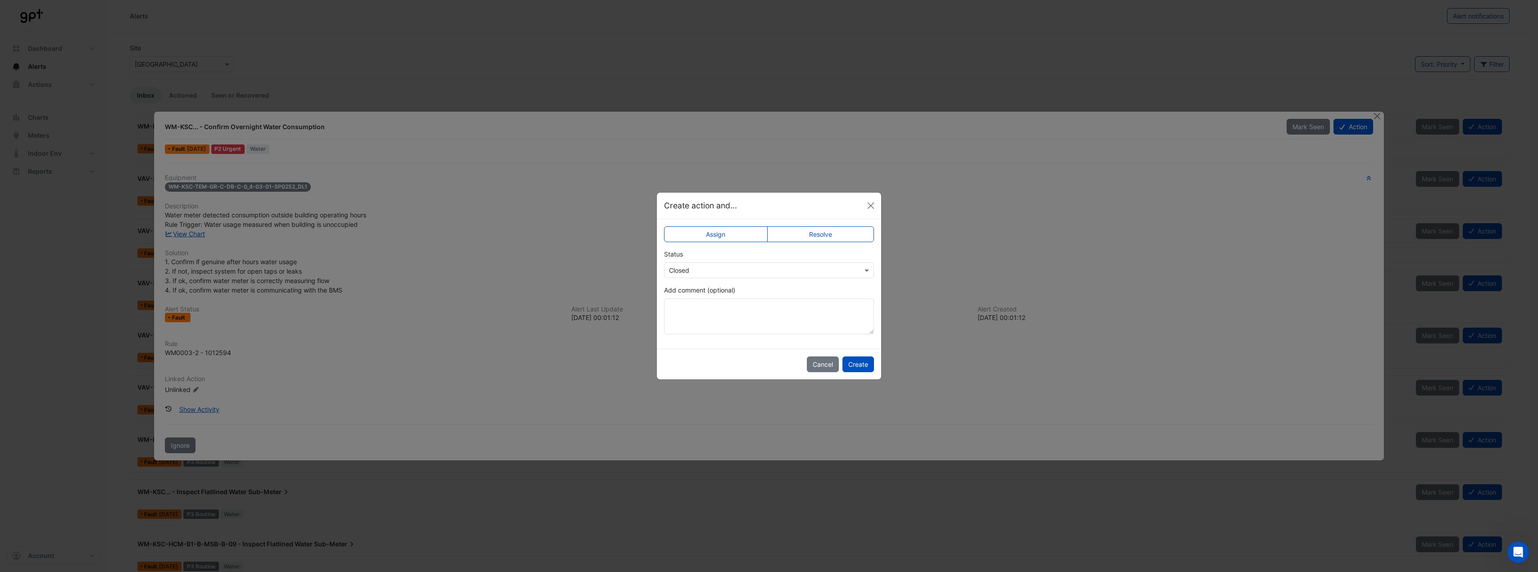
click at [749, 272] on input "text" at bounding box center [760, 270] width 182 height 9
click at [765, 250] on div "Status × Closed Closed Not Doing" at bounding box center [769, 264] width 210 height 29
click at [730, 231] on label "Assign" at bounding box center [716, 235] width 104 height 16
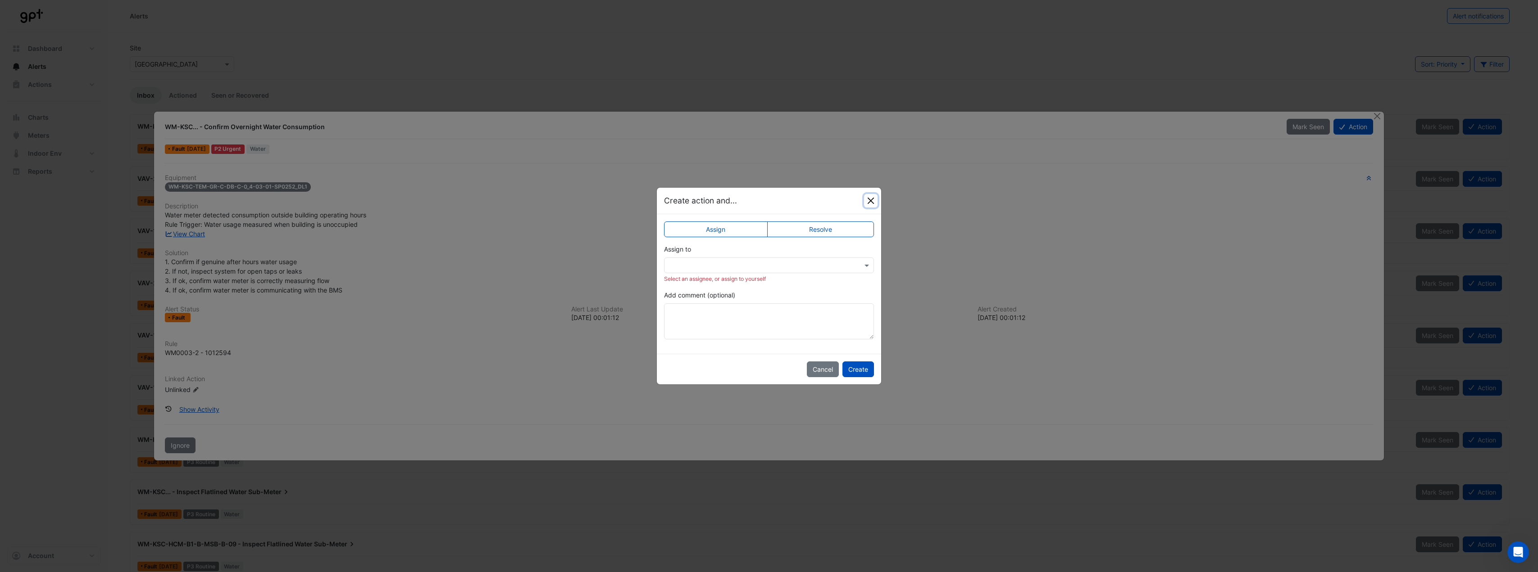
click at [875, 202] on button "Close" at bounding box center [871, 201] width 14 height 14
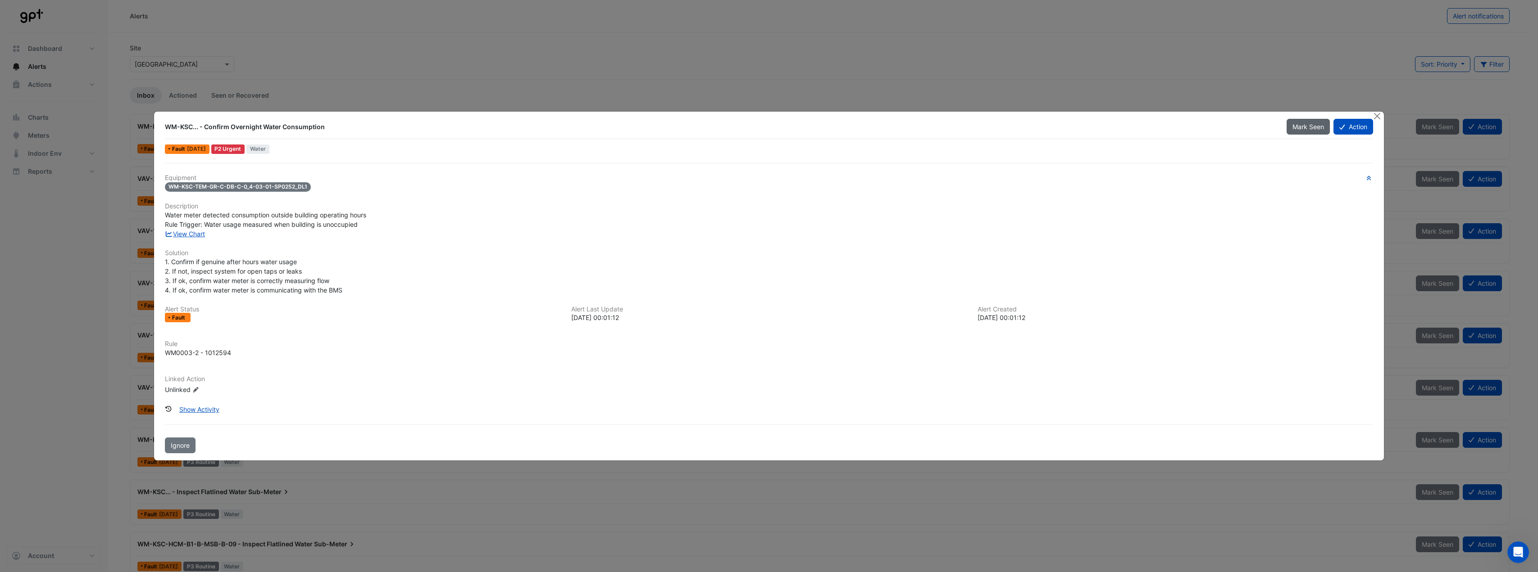
click at [1303, 135] on button "Mark Seen" at bounding box center [1307, 127] width 43 height 16
click at [1379, 118] on button "Close" at bounding box center [1376, 116] width 9 height 9
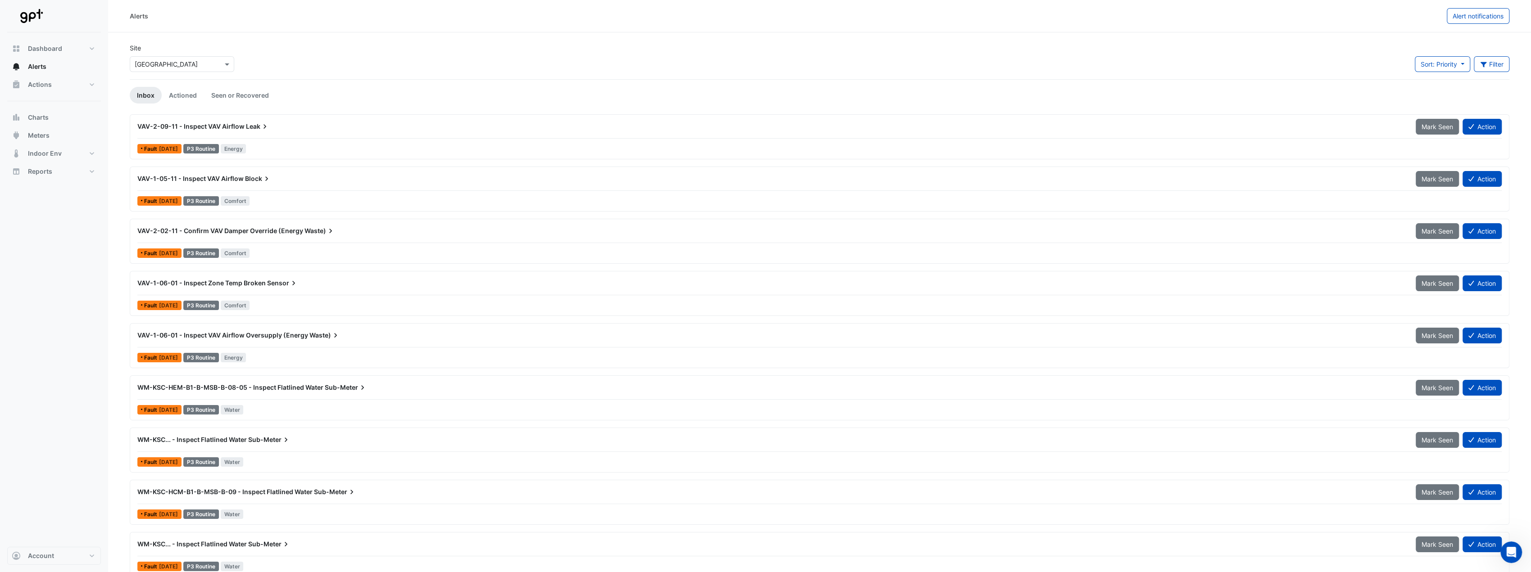
click at [173, 94] on link "Actioned" at bounding box center [183, 95] width 42 height 17
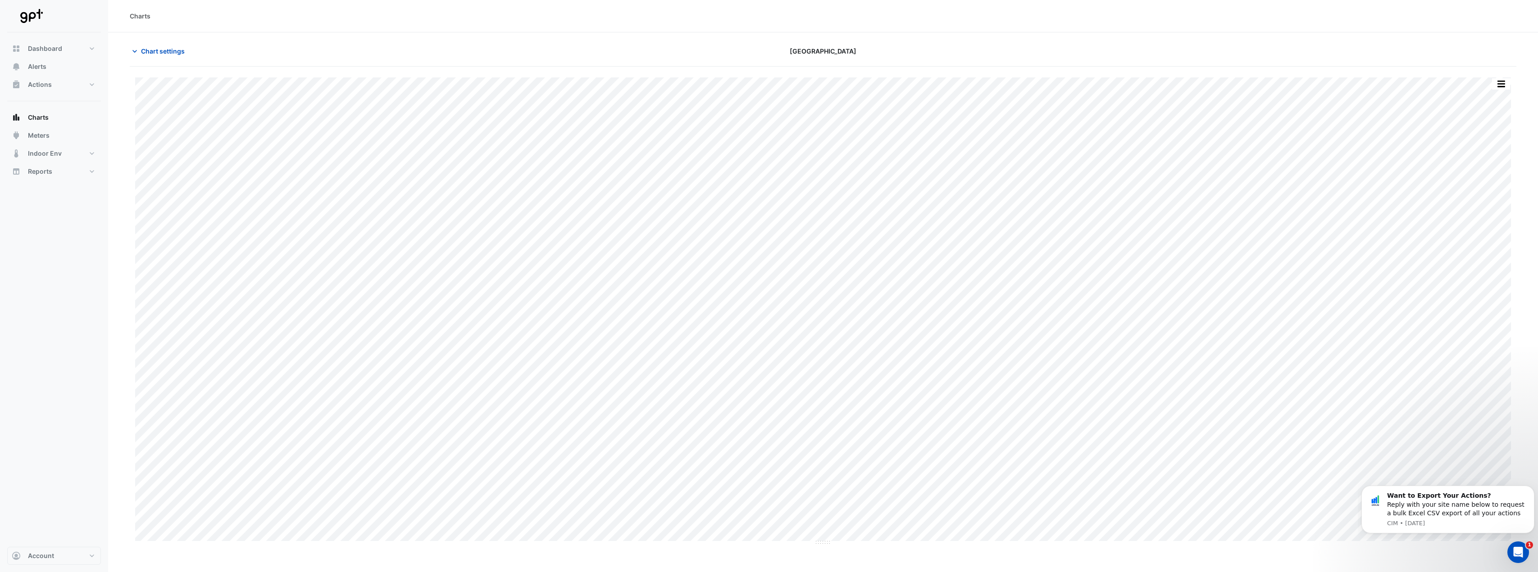
type input "**********"
click at [983, 58] on div "Karrinyup Shopping Centre" at bounding box center [823, 51] width 466 height 16
click at [269, 39] on section "Chart settings Karrinyup Shopping Centre Print Save as JPEG Save as PNG Pivot D…" at bounding box center [822, 288] width 1429 height 513
click at [139, 45] on button "Chart settings" at bounding box center [160, 51] width 61 height 16
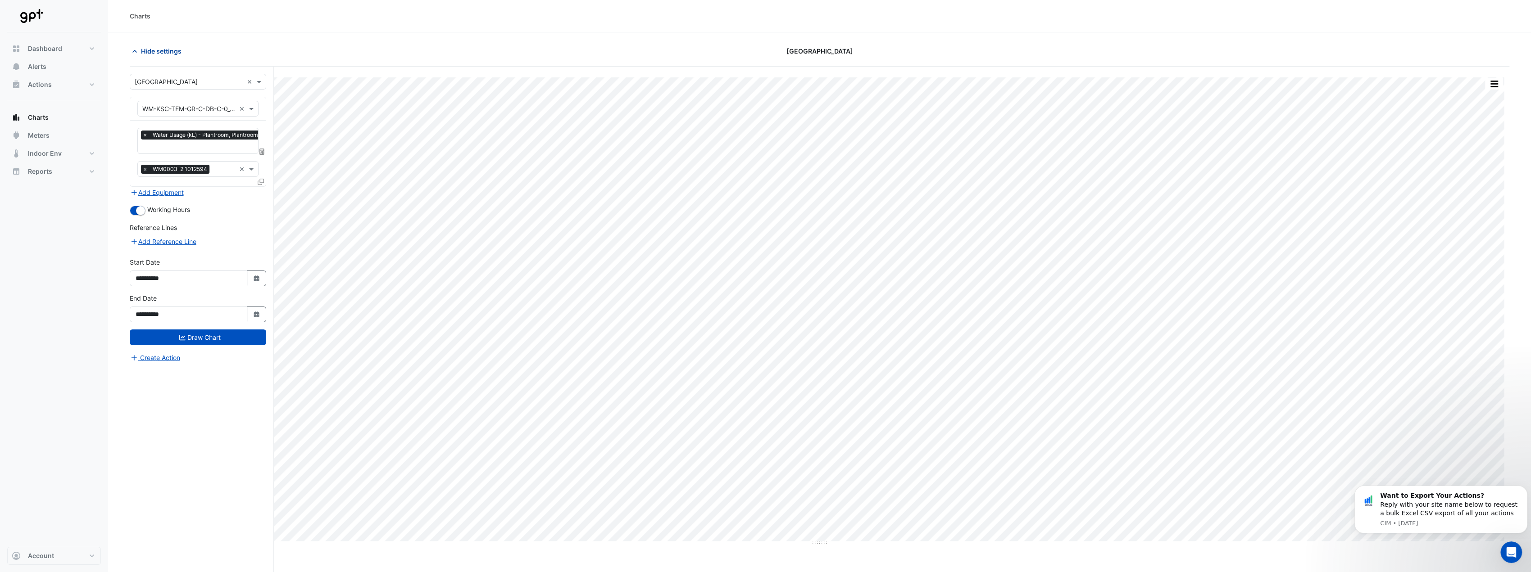
click at [134, 47] on icon "button" at bounding box center [134, 51] width 9 height 9
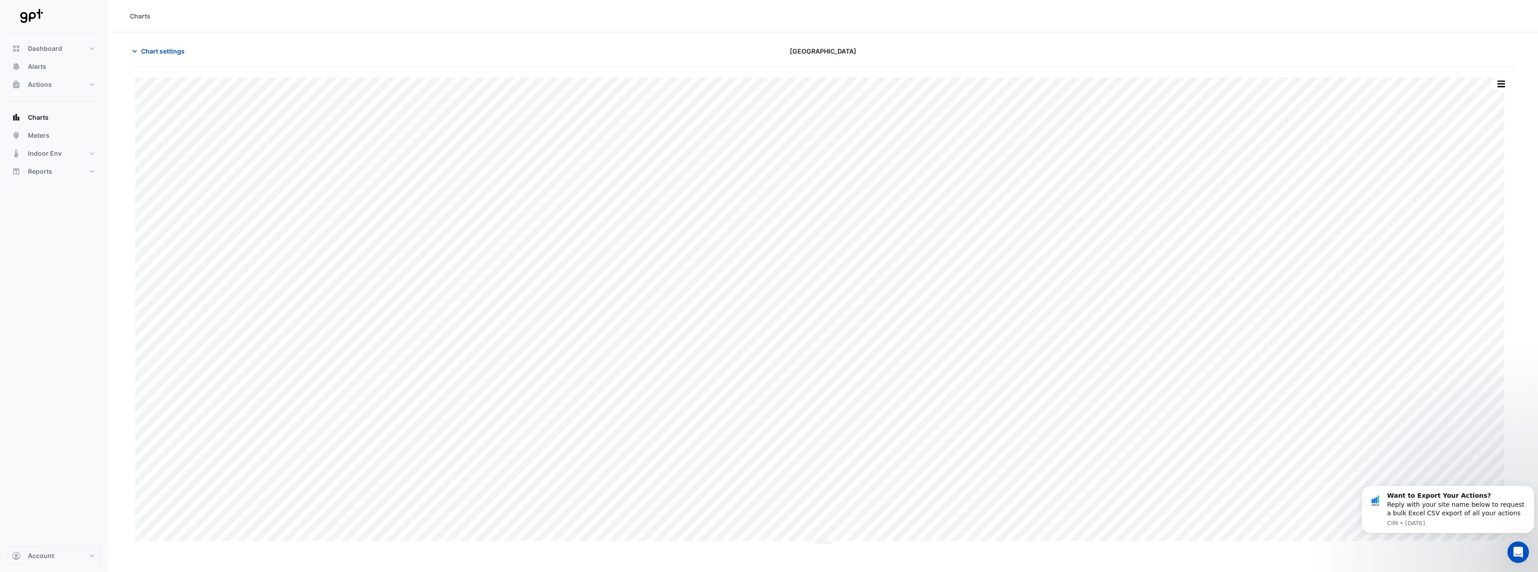
click at [247, 45] on div "Chart settings" at bounding box center [357, 51] width 466 height 16
click at [92, 85] on button "Actions" at bounding box center [54, 85] width 94 height 18
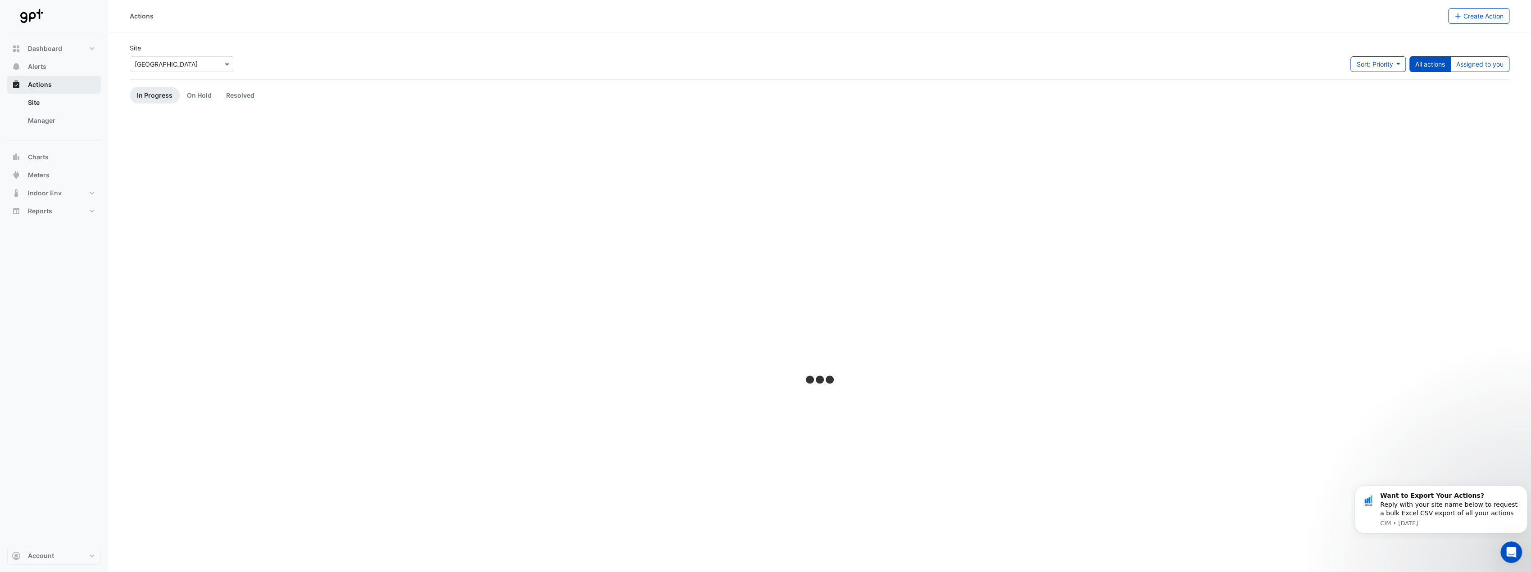
click at [92, 85] on button "Actions" at bounding box center [54, 85] width 94 height 18
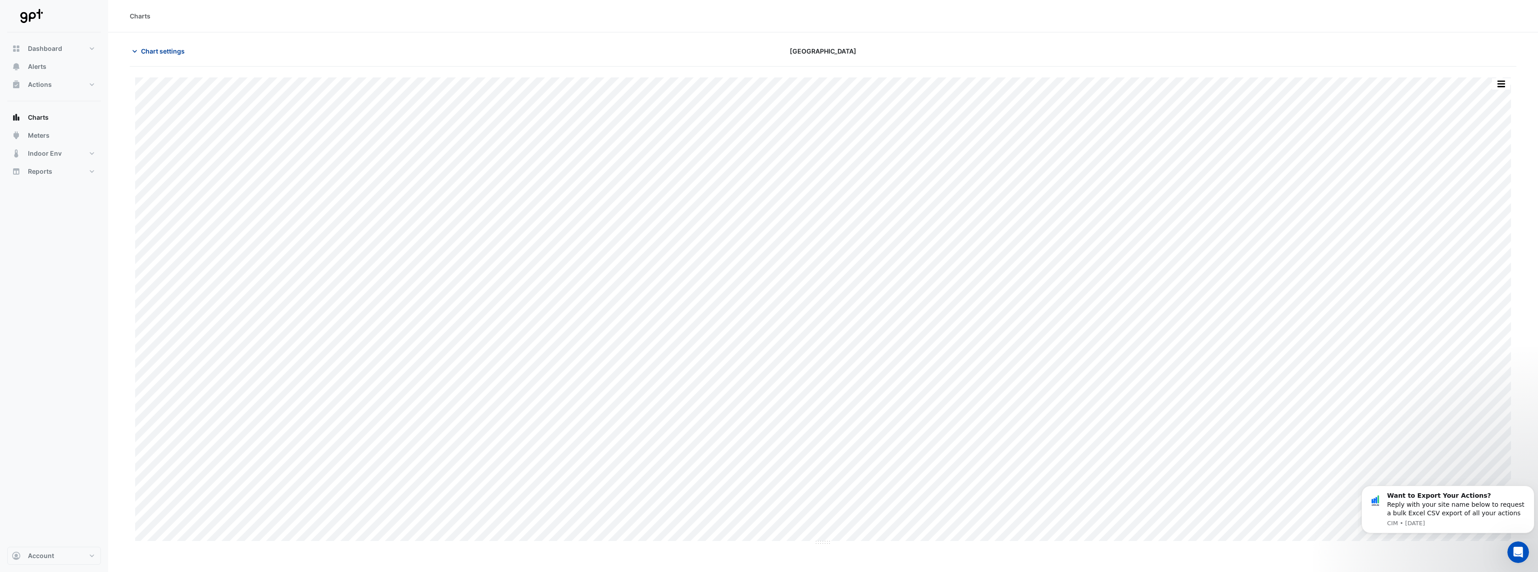
click at [148, 53] on span "Chart settings" at bounding box center [163, 50] width 44 height 9
type input "**********"
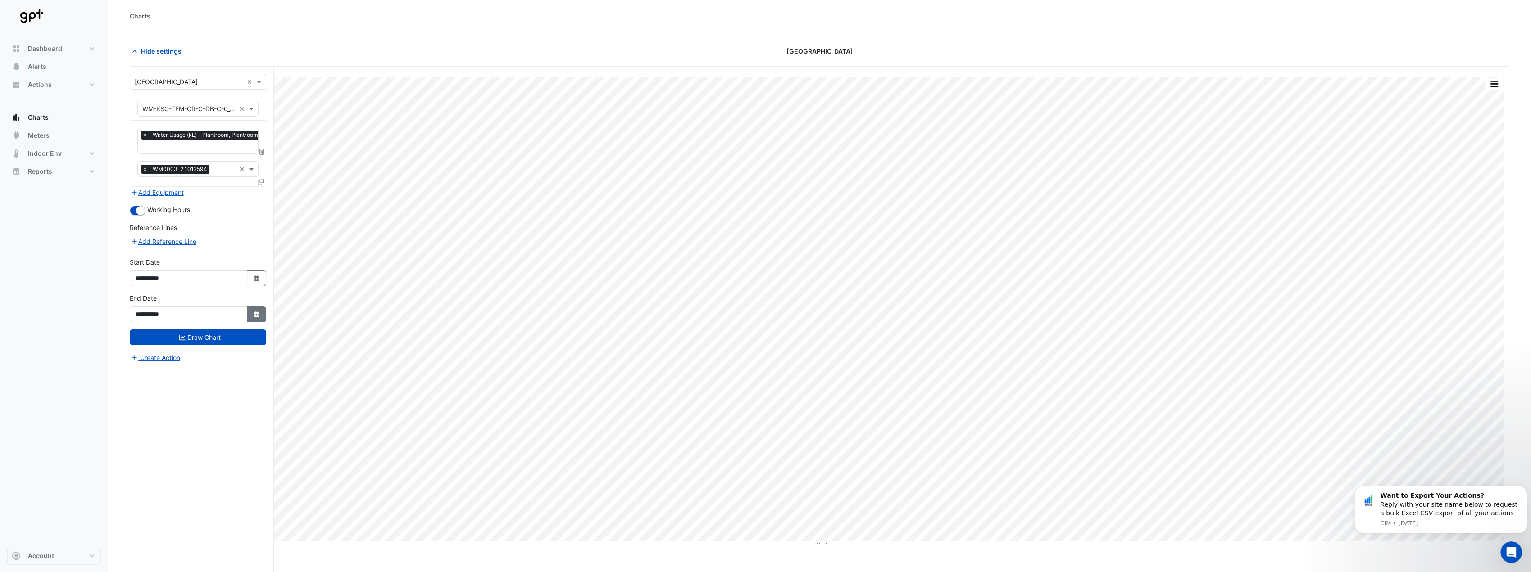
click at [259, 314] on fa-icon "Select Date" at bounding box center [257, 315] width 8 height 8
click at [219, 250] on div "20" at bounding box center [217, 249] width 14 height 14
type input "**********"
click at [210, 334] on button "Draw Chart" at bounding box center [198, 338] width 136 height 16
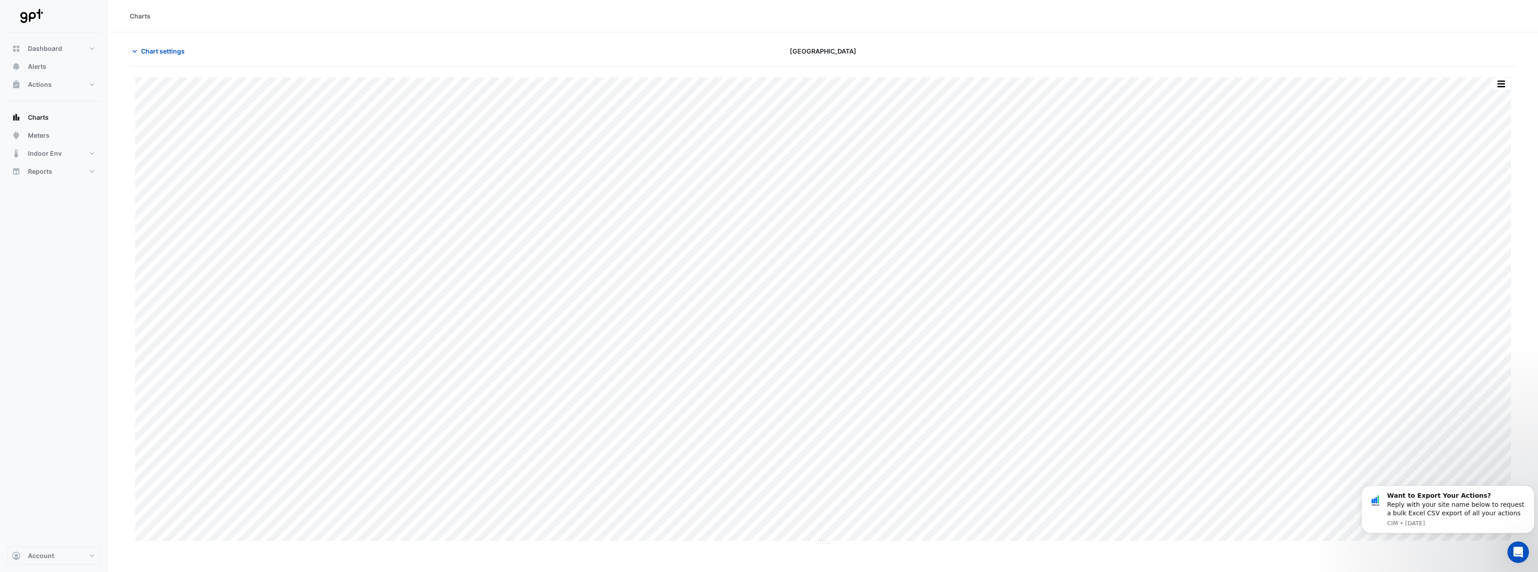
click at [464, 64] on div "Chart settings Karrinyup Shopping Centre" at bounding box center [823, 54] width 1386 height 23
click at [1519, 495] on div "Want to Export Your Actions? Reply with your site name below to request a bulk …" at bounding box center [1457, 505] width 141 height 27
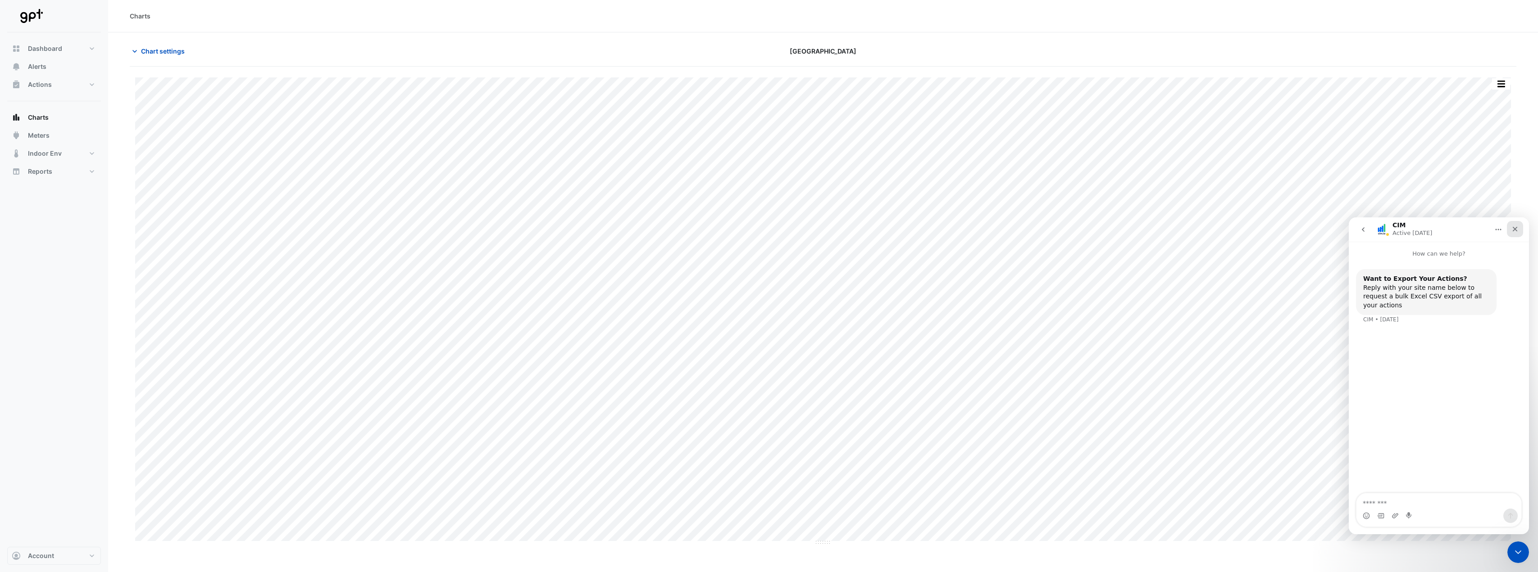
click at [1514, 230] on icon "Close" at bounding box center [1514, 229] width 5 height 5
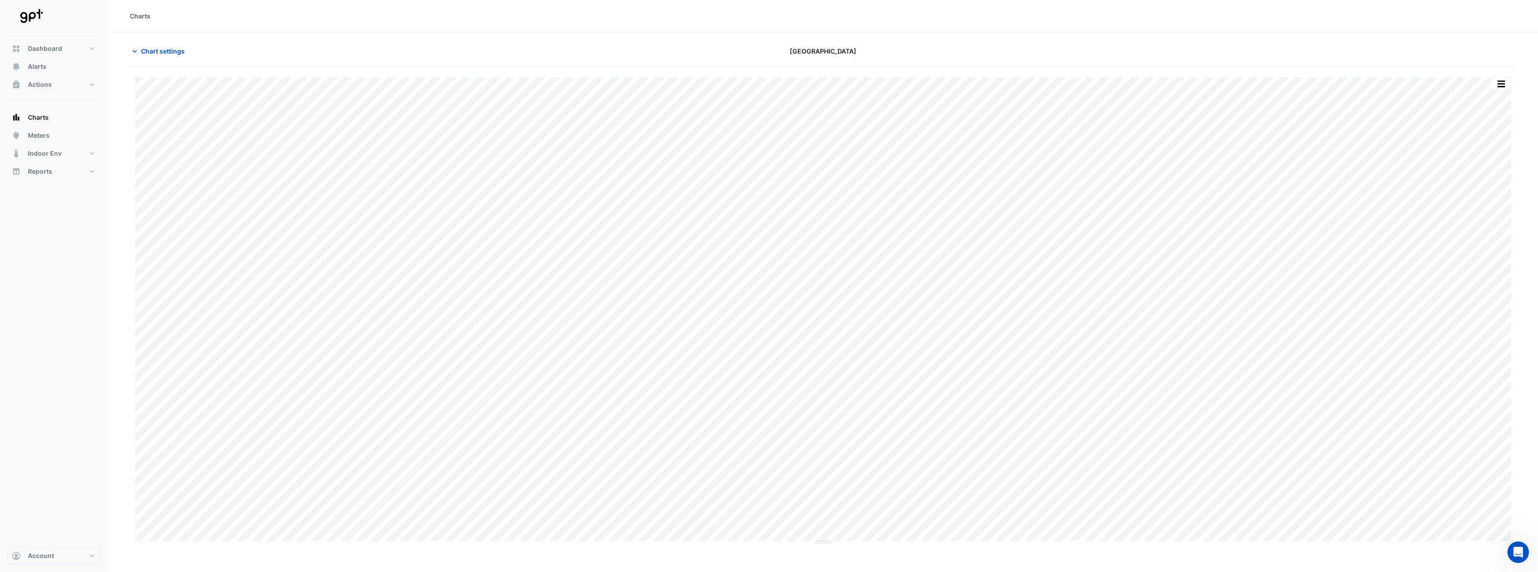
click at [1032, 56] on div "Karrinyup Shopping Centre" at bounding box center [823, 51] width 466 height 16
click at [1081, 44] on div at bounding box center [1289, 51] width 466 height 16
